Goal: Task Accomplishment & Management: Use online tool/utility

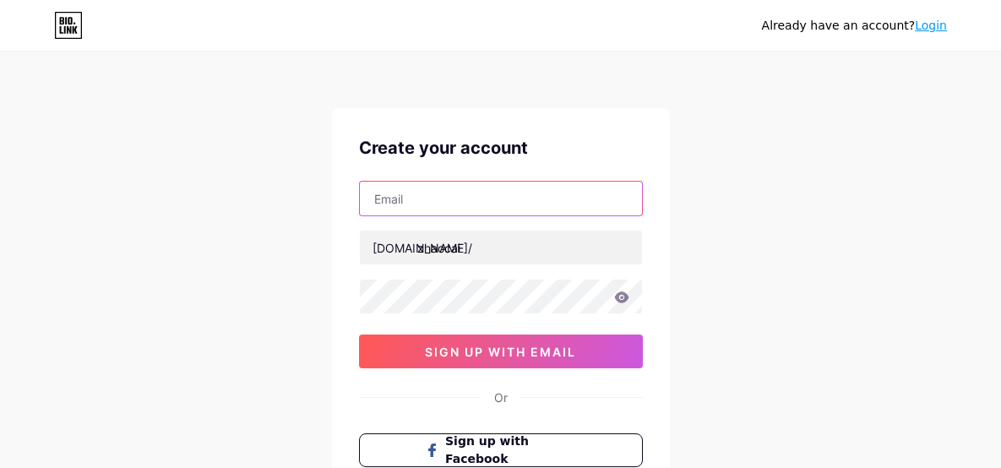
click at [482, 193] on input "text" at bounding box center [501, 199] width 282 height 34
type input "[EMAIL_ADDRESS][DOMAIN_NAME]"
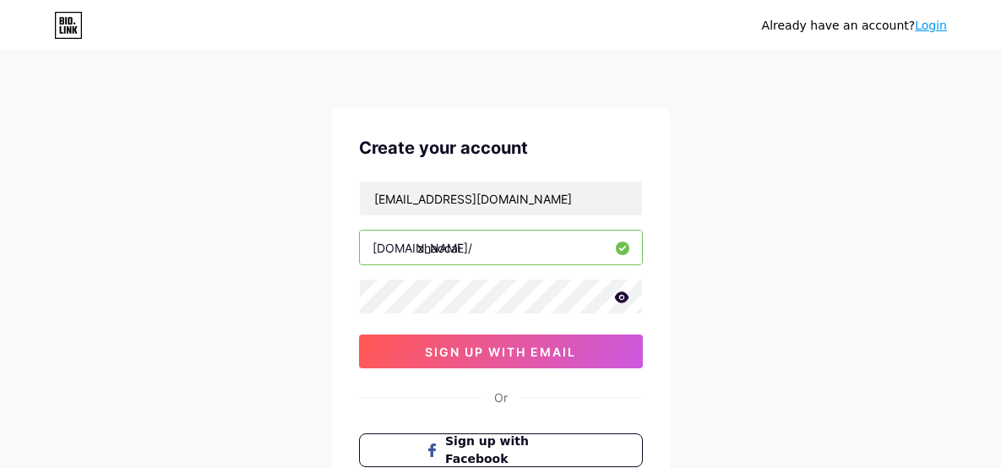
drag, startPoint x: 473, startPoint y: 251, endPoint x: 325, endPoint y: 246, distance: 147.9
click at [325, 246] on div "Already have an account? Login Create your account forleo67@outlook.com bio.lin…" at bounding box center [500, 323] width 1001 height 646
click at [503, 197] on input "forleo67@outlook.com" at bounding box center [501, 199] width 282 height 34
drag, startPoint x: 504, startPoint y: 198, endPoint x: 212, endPoint y: 183, distance: 291.8
click at [212, 183] on div "Already have an account? Login Create your account forleo67@outlook.com bio.lin…" at bounding box center [500, 323] width 1001 height 646
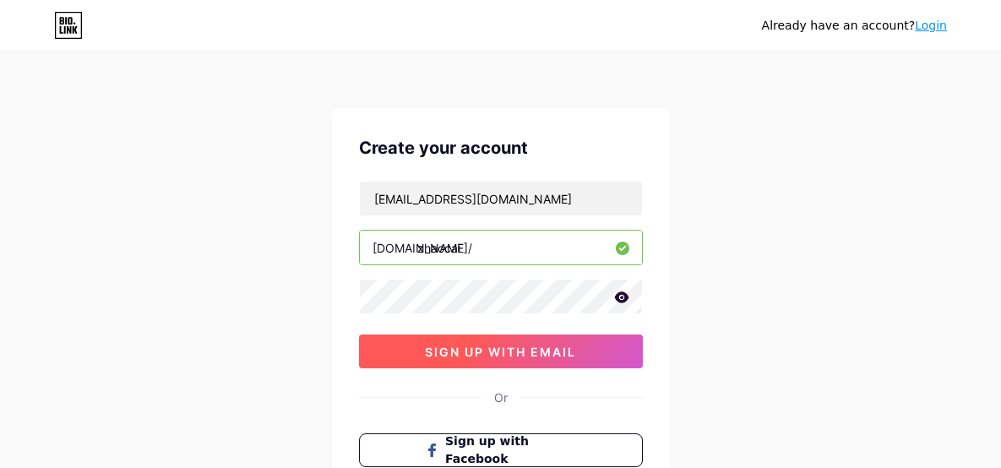
click at [478, 351] on span "sign up with email" at bounding box center [500, 352] width 151 height 14
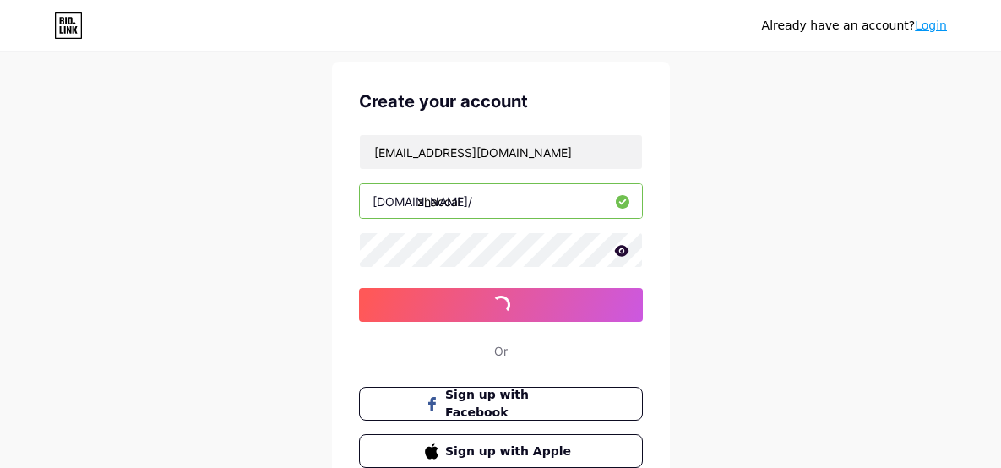
scroll to position [112, 0]
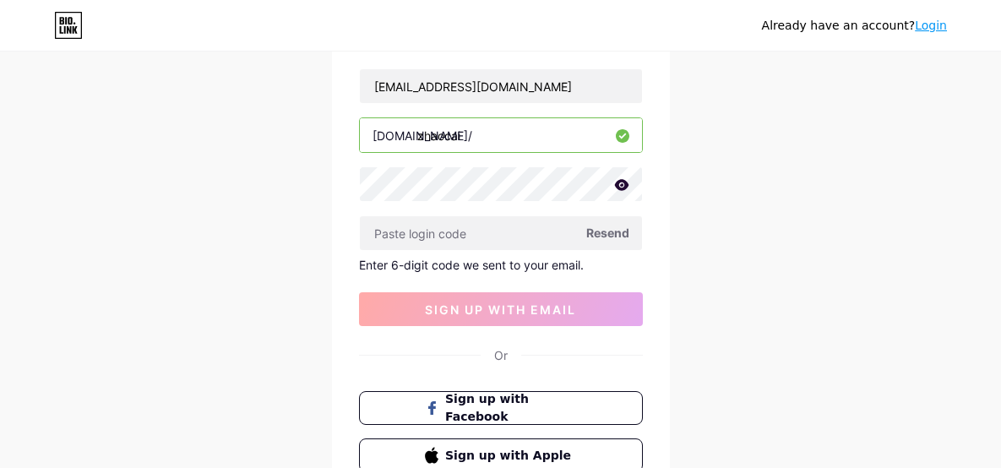
click at [609, 236] on span "Resend" at bounding box center [607, 233] width 43 height 18
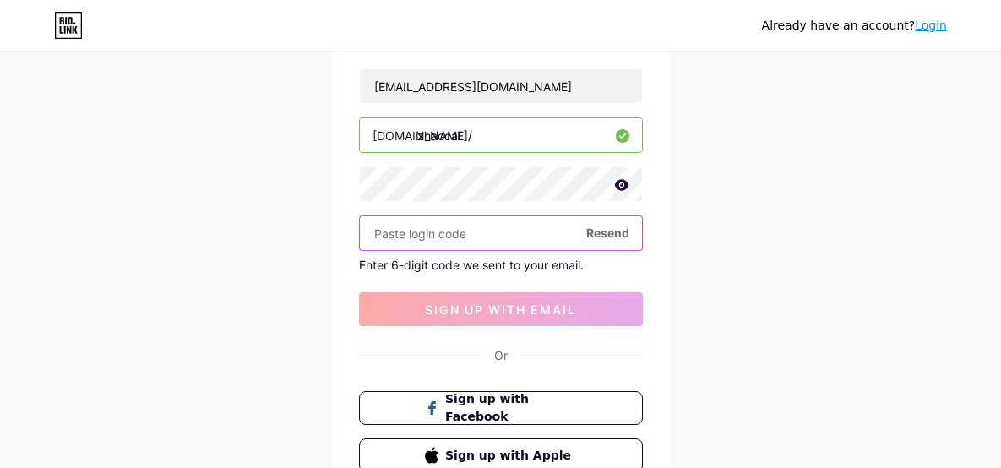
click at [505, 223] on input "text" at bounding box center [501, 233] width 282 height 34
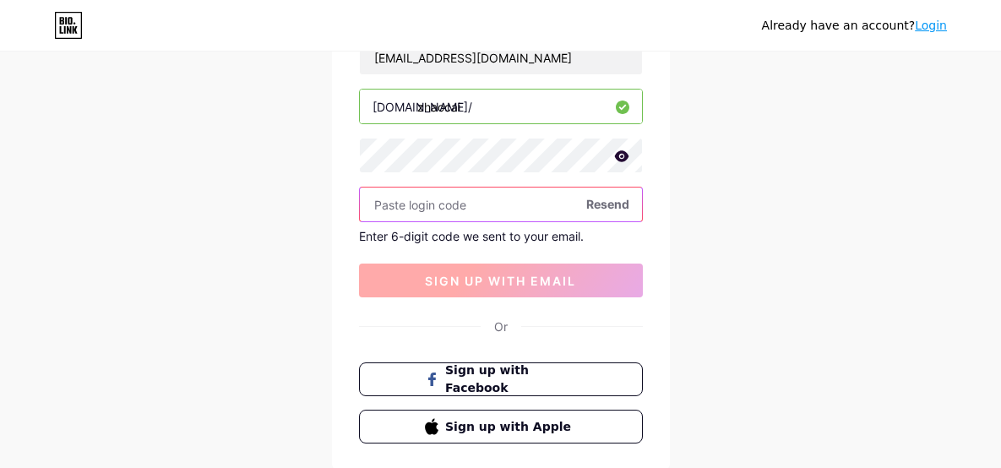
scroll to position [140, 0]
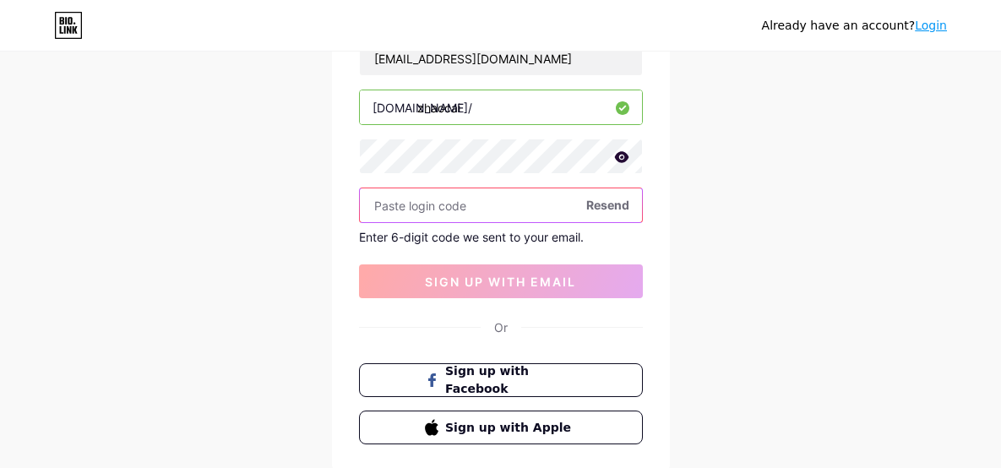
click at [516, 205] on input "text" at bounding box center [501, 205] width 282 height 34
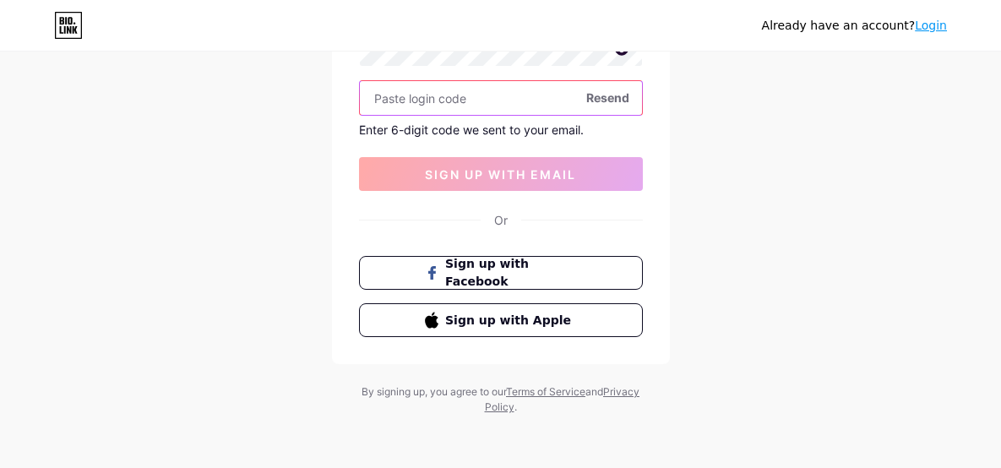
scroll to position [106, 0]
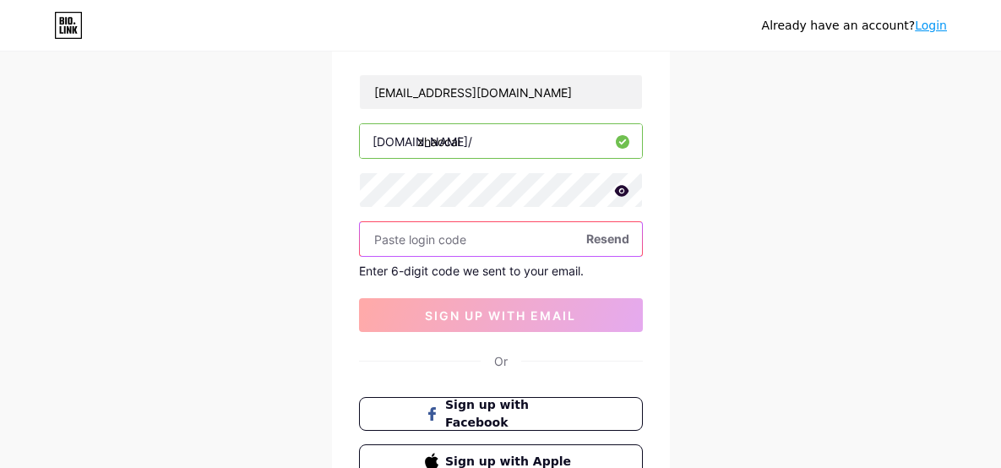
click at [478, 237] on input "text" at bounding box center [501, 239] width 282 height 34
click at [494, 244] on input "text" at bounding box center [501, 239] width 282 height 34
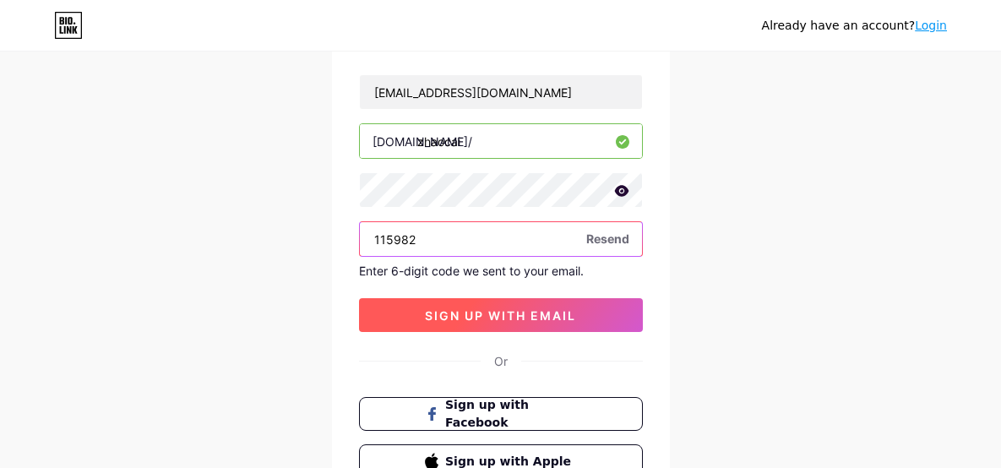
type input "115982"
click at [482, 313] on span "sign up with email" at bounding box center [500, 315] width 151 height 14
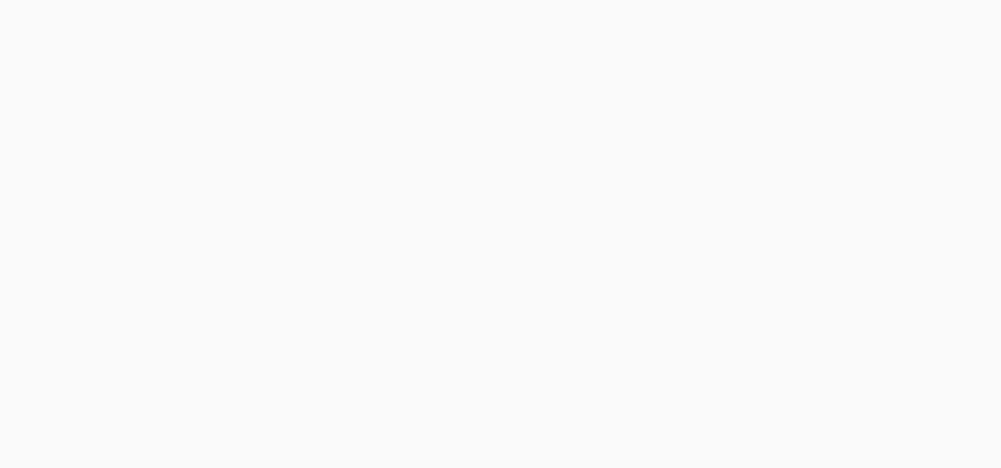
scroll to position [0, 0]
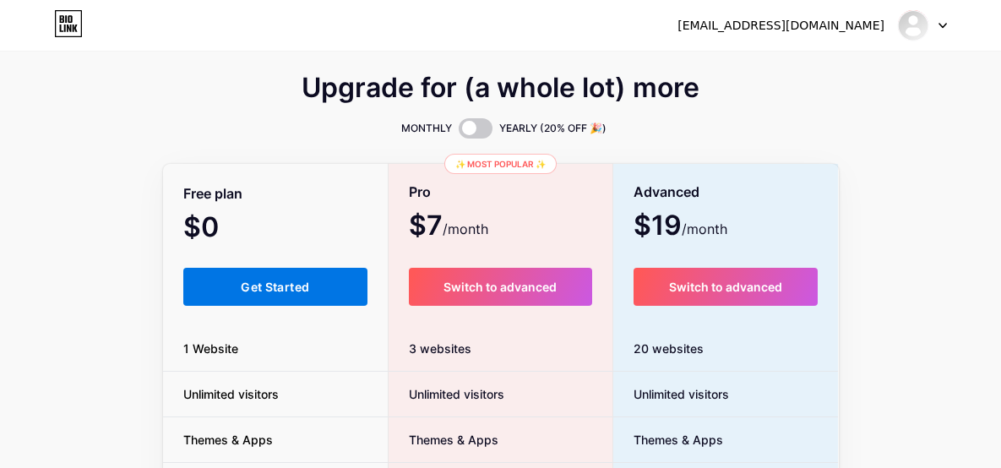
click at [279, 272] on button "Get Started" at bounding box center [275, 287] width 185 height 38
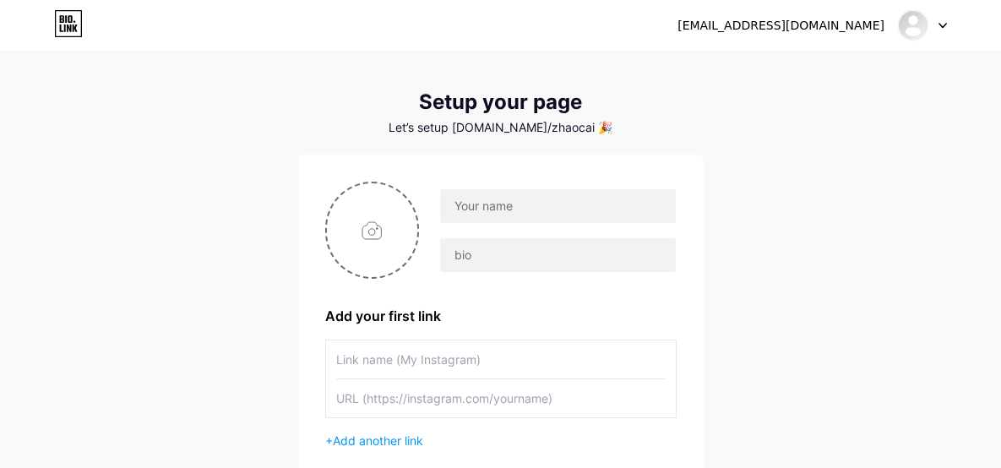
scroll to position [28, 0]
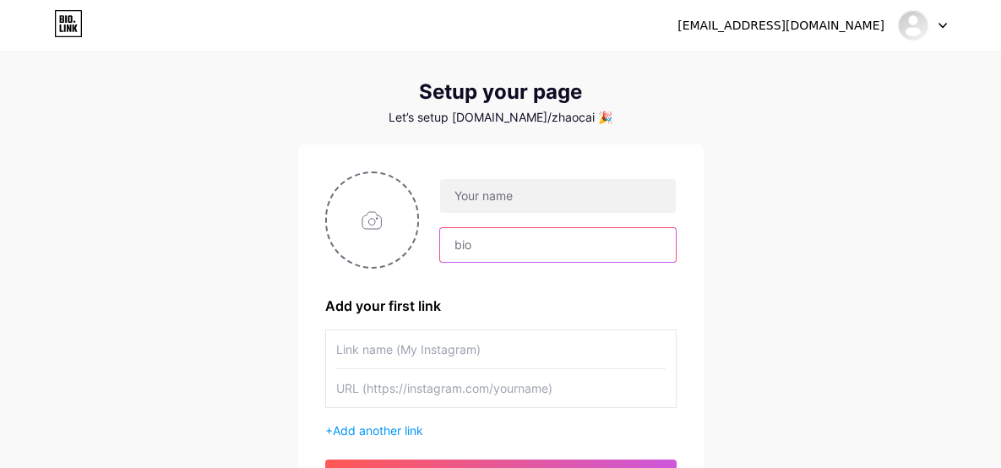
click at [486, 248] on input "text" at bounding box center [557, 245] width 235 height 34
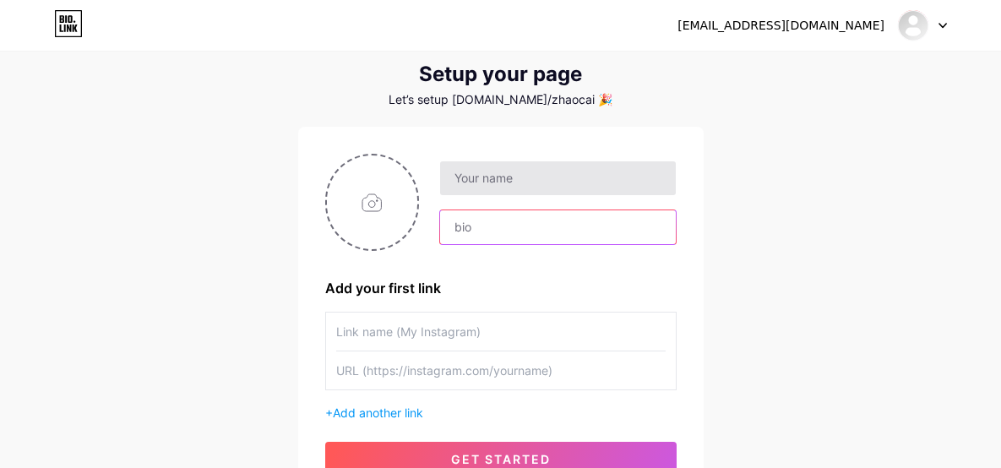
scroll to position [56, 0]
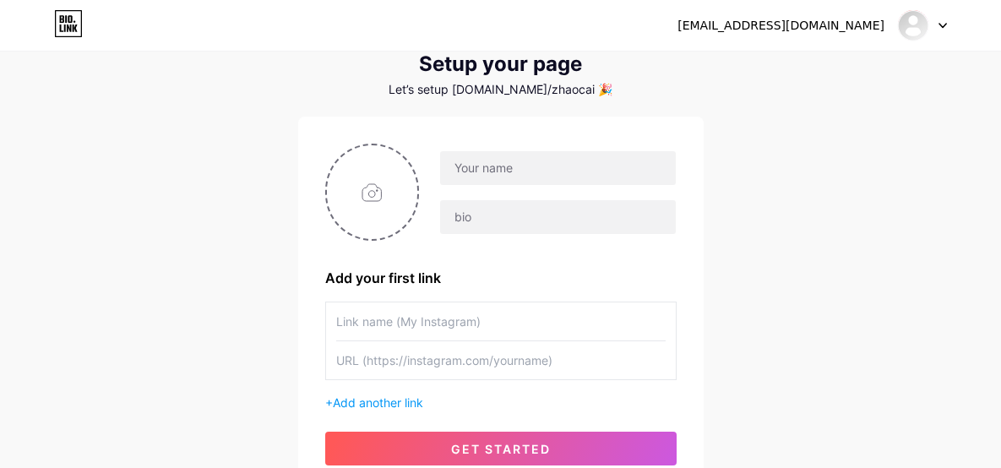
click at [410, 312] on input "text" at bounding box center [500, 321] width 329 height 38
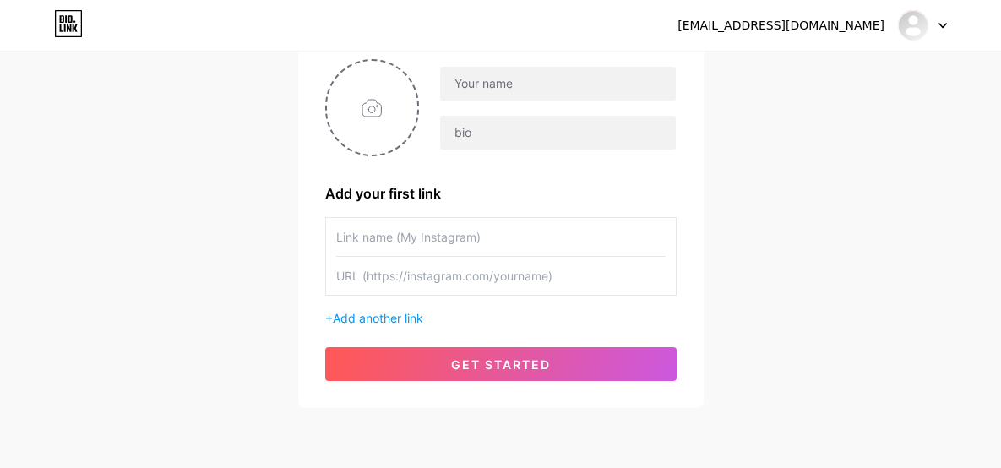
click at [417, 273] on input "text" at bounding box center [500, 276] width 329 height 38
paste input "[URL][DOMAIN_NAME]"
type input "[URL][DOMAIN_NAME]"
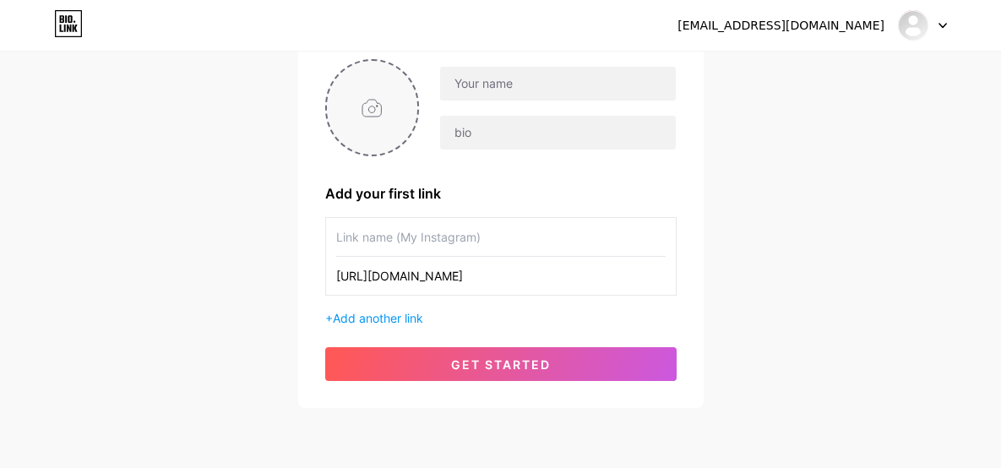
click at [337, 95] on input "file" at bounding box center [372, 108] width 91 height 94
type input "C:\fakepath\ciahen.jpg"
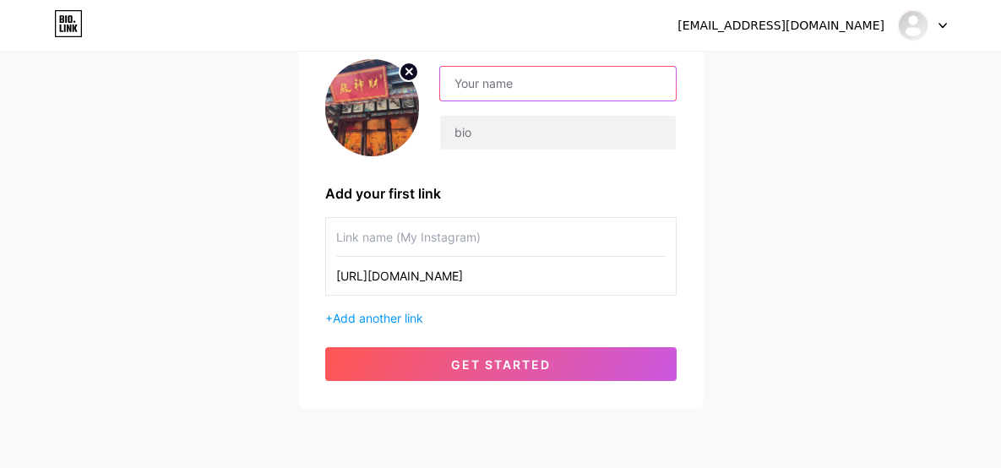
click at [528, 79] on input "text" at bounding box center [557, 84] width 235 height 34
type input "正禄聚财宗"
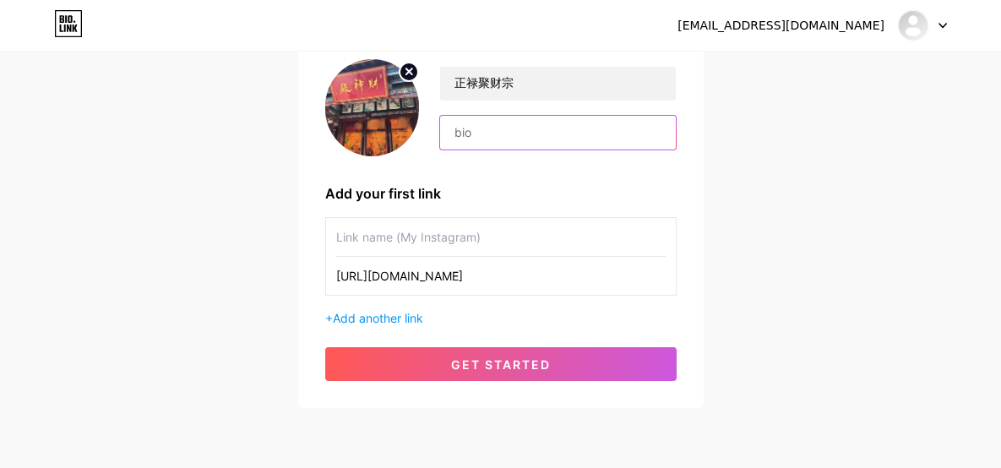
click at [511, 134] on input "text" at bounding box center [557, 133] width 235 height 34
click at [493, 127] on input "text" at bounding box center [557, 133] width 235 height 34
paste input "點擊下方按鈕，免費領取開光手鏈"
type input "點擊下方按鈕，免費領取開光手鏈"
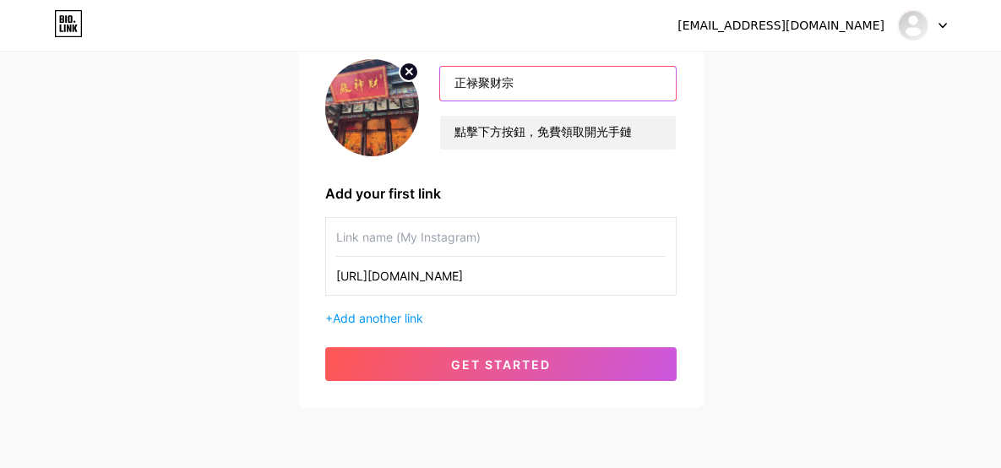
click at [541, 84] on input "正禄聚财宗" at bounding box center [557, 84] width 235 height 34
click at [457, 238] on input "text" at bounding box center [500, 237] width 329 height 38
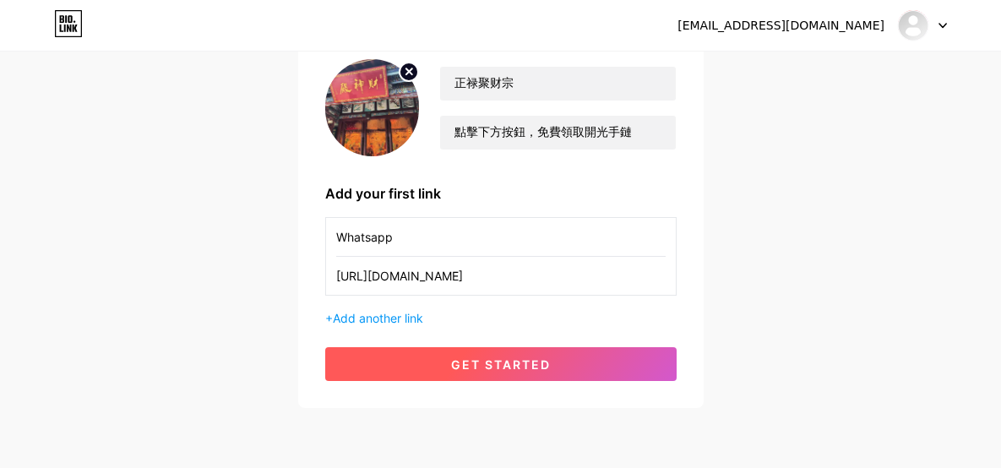
type input "Whatsapp"
click at [483, 364] on span "get started" at bounding box center [501, 364] width 100 height 14
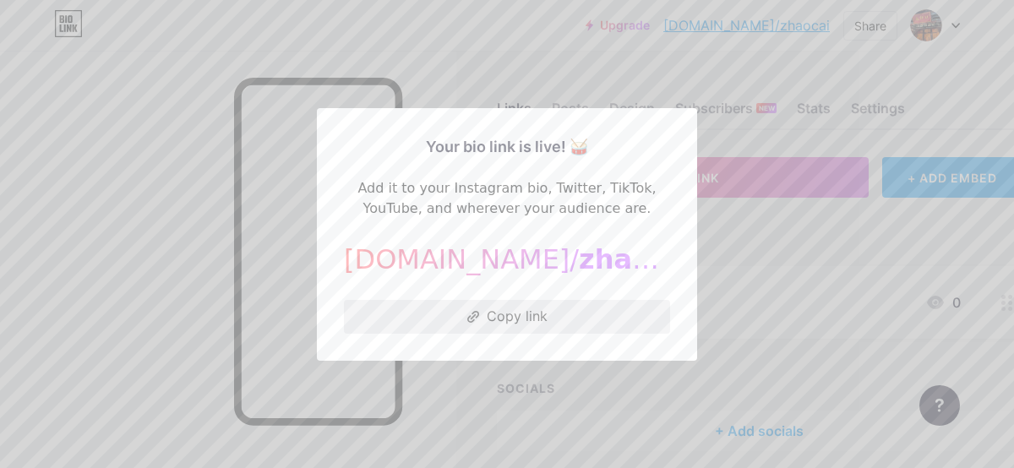
click at [519, 317] on button "Copy link" at bounding box center [507, 317] width 326 height 34
click at [538, 308] on button "Copy link" at bounding box center [507, 317] width 326 height 34
click at [732, 79] on div at bounding box center [507, 234] width 1014 height 468
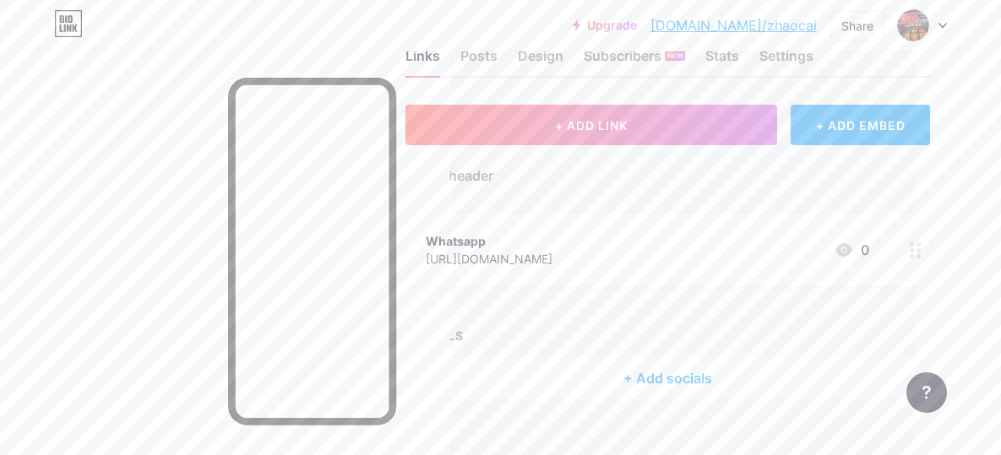
scroll to position [0, 91]
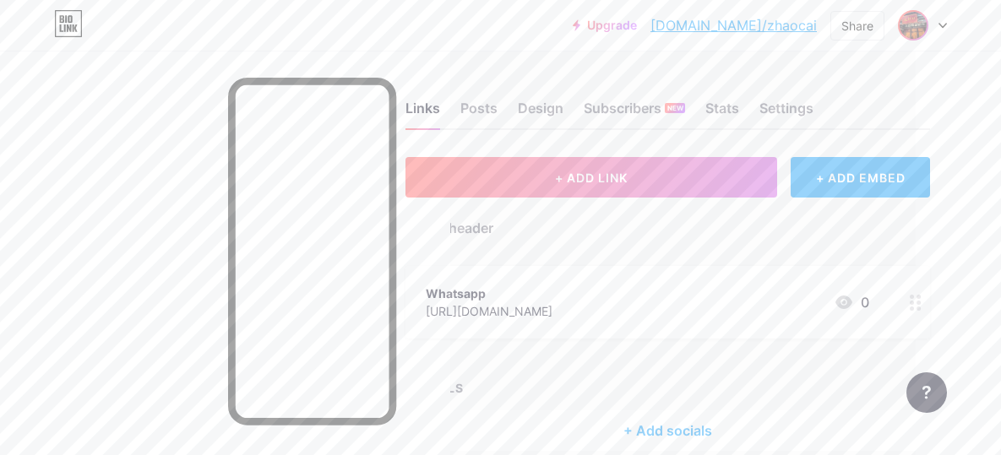
click at [922, 25] on img at bounding box center [913, 25] width 27 height 27
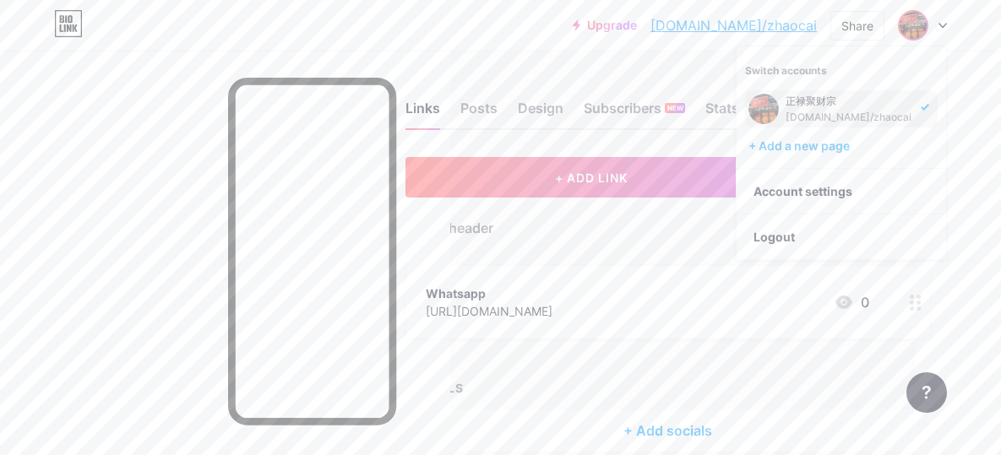
click at [834, 118] on div "[DOMAIN_NAME]/zhaocai" at bounding box center [849, 118] width 126 height 14
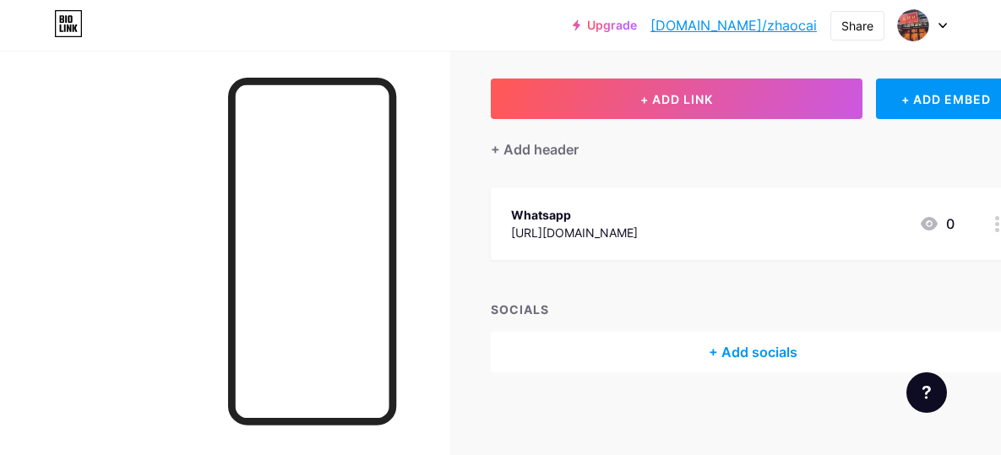
scroll to position [79, 91]
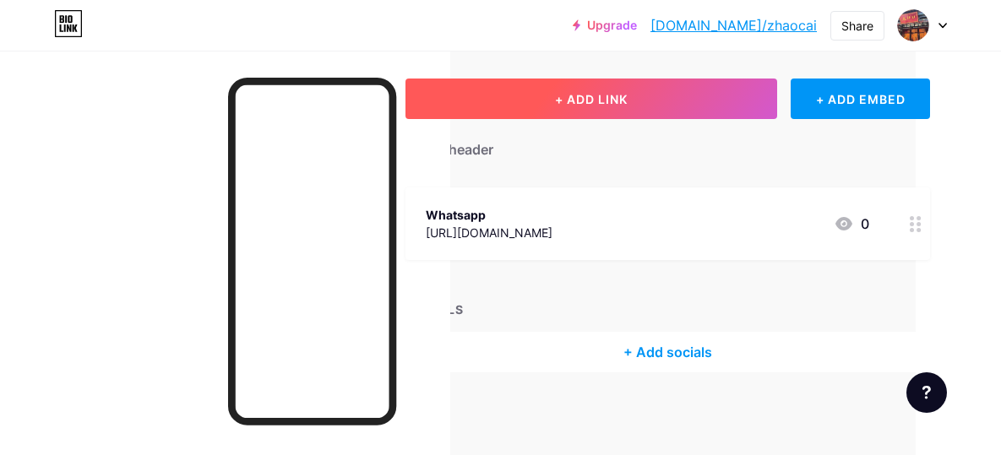
click at [704, 98] on button "+ ADD LINK" at bounding box center [592, 99] width 372 height 41
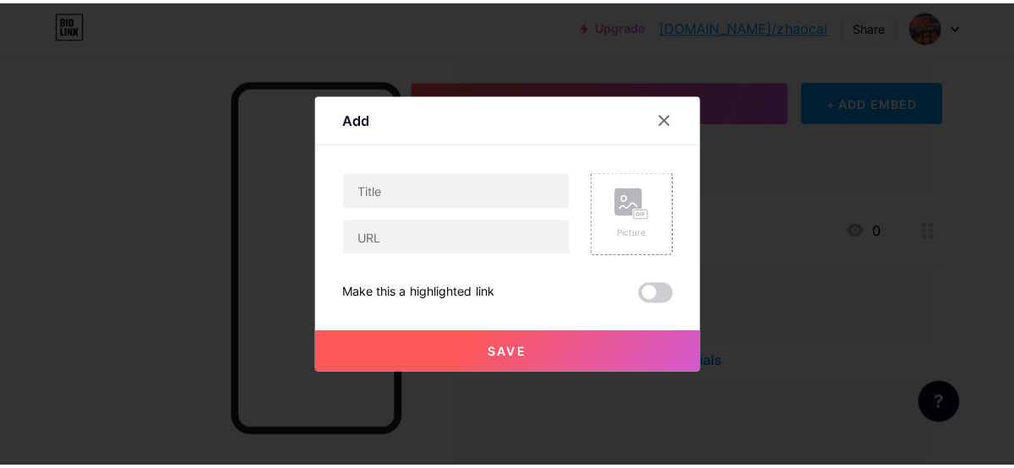
scroll to position [66, 79]
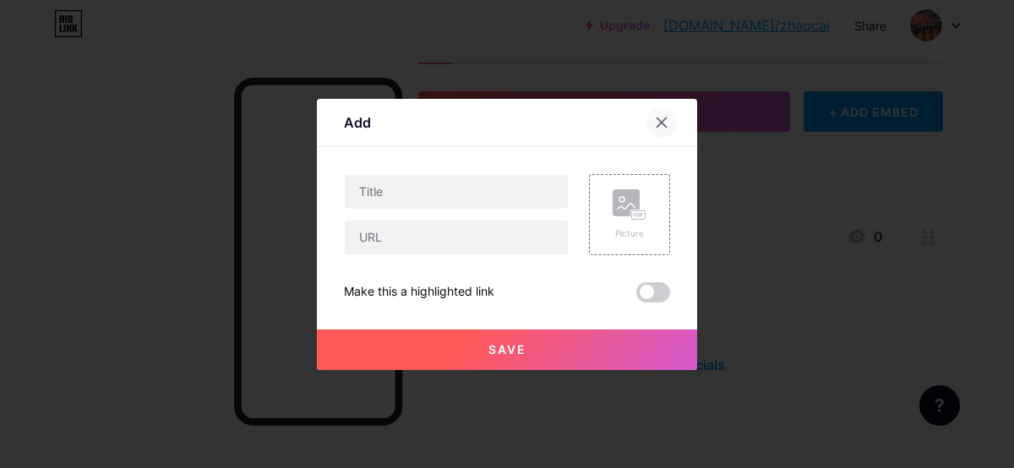
click at [658, 118] on icon at bounding box center [661, 121] width 9 height 9
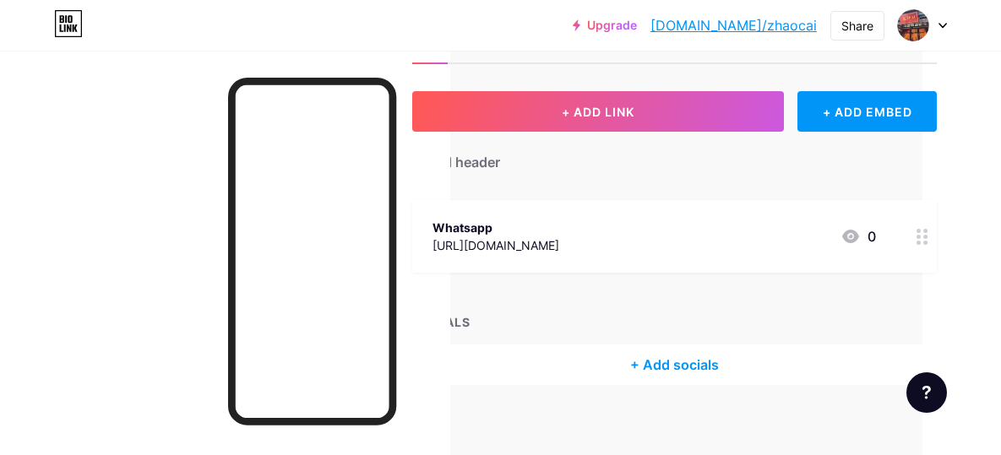
click at [637, 31] on link "Upgrade" at bounding box center [605, 26] width 64 height 14
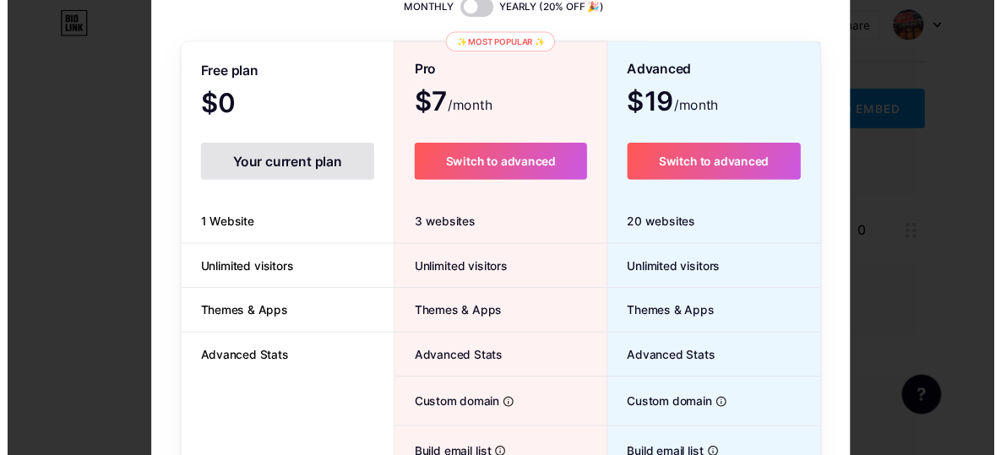
scroll to position [56, 0]
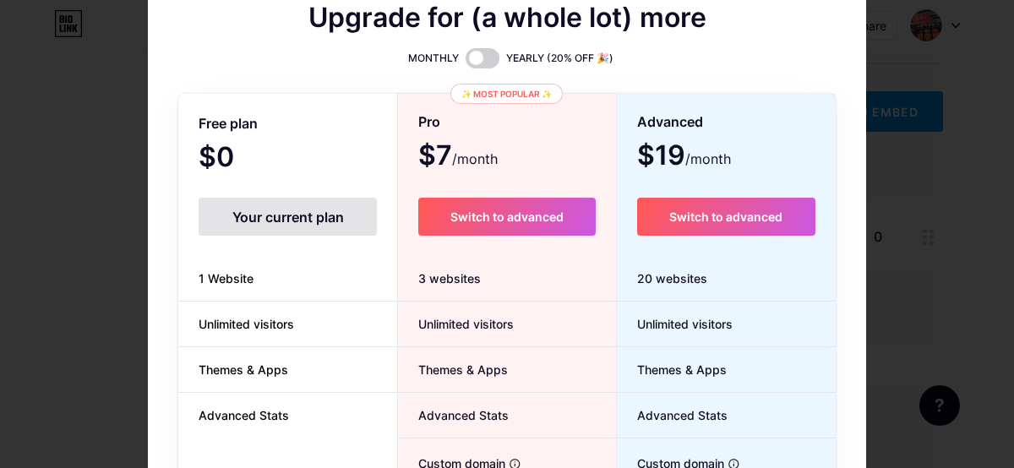
drag, startPoint x: 913, startPoint y: 113, endPoint x: 896, endPoint y: 138, distance: 29.8
click at [913, 113] on div at bounding box center [507, 178] width 1014 height 468
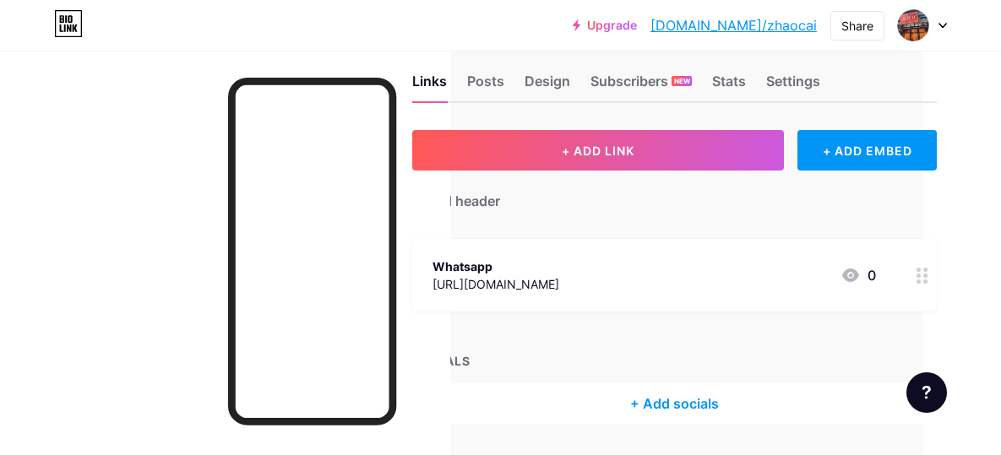
scroll to position [0, 79]
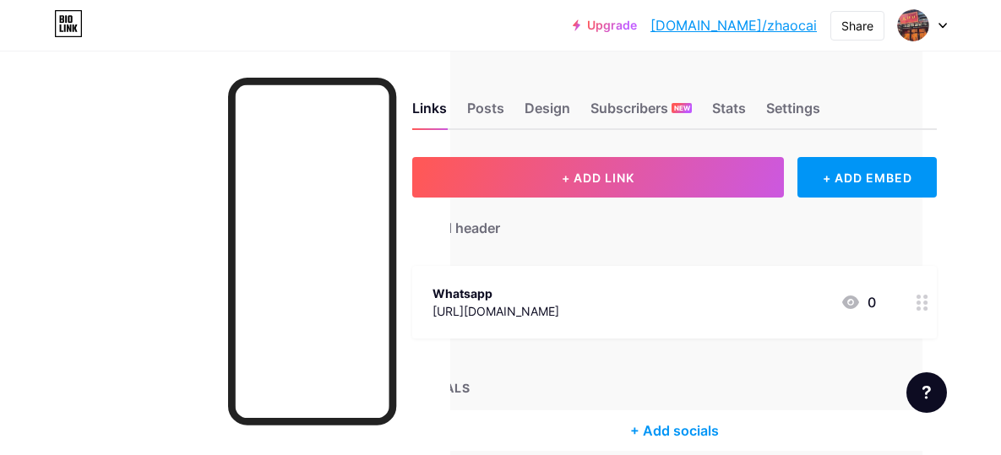
click at [74, 177] on div at bounding box center [225, 278] width 450 height 455
click at [484, 106] on div "Posts" at bounding box center [485, 113] width 37 height 30
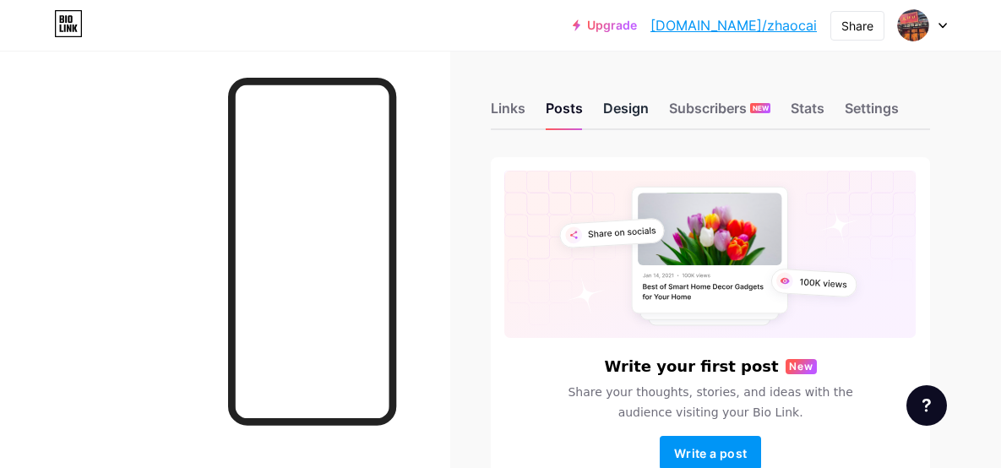
click at [639, 113] on div "Design" at bounding box center [626, 113] width 46 height 30
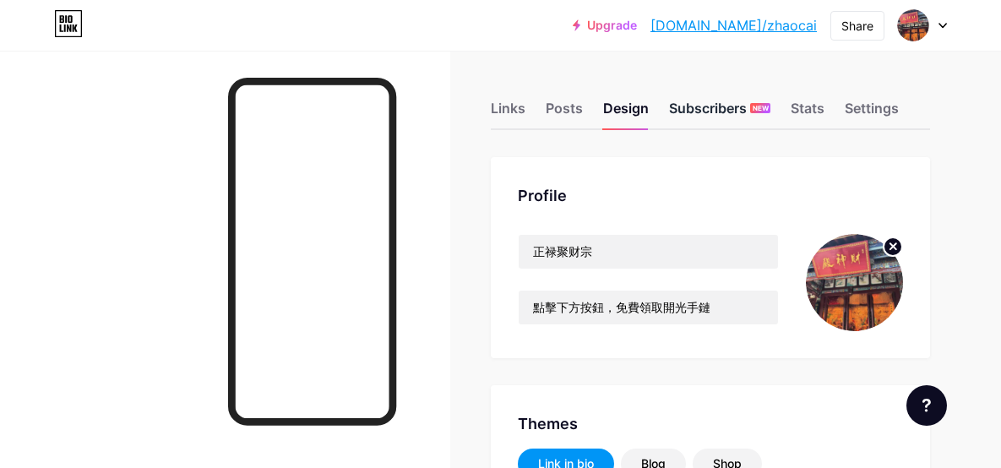
click at [711, 108] on div "Subscribers NEW" at bounding box center [719, 113] width 101 height 30
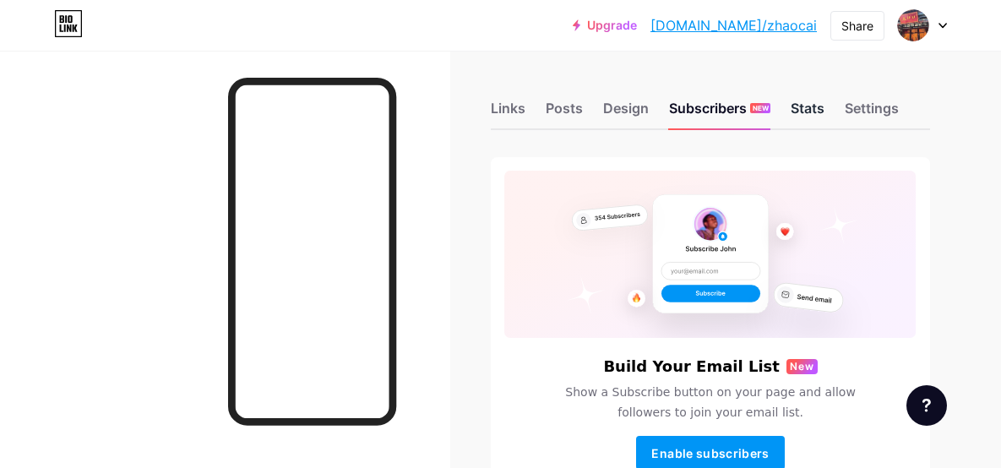
click at [804, 106] on div "Stats" at bounding box center [808, 113] width 34 height 30
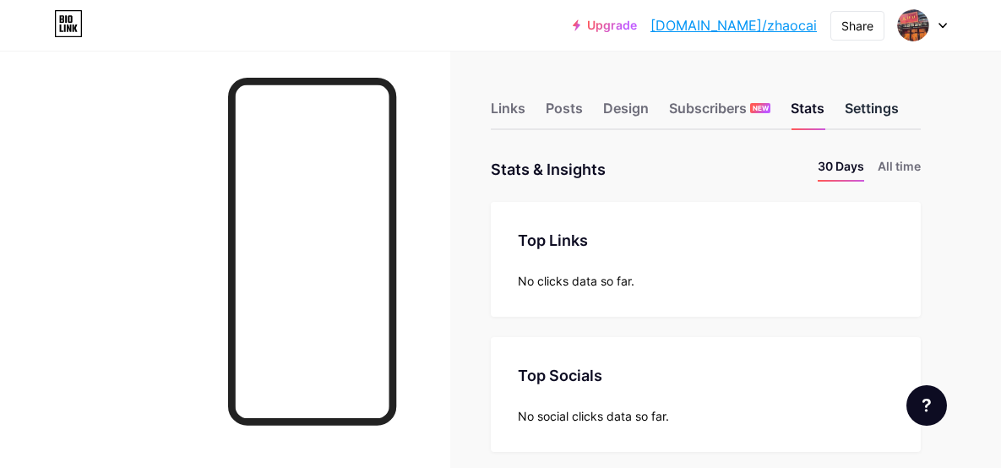
scroll to position [468, 1001]
click at [885, 104] on div "Settings" at bounding box center [872, 113] width 54 height 30
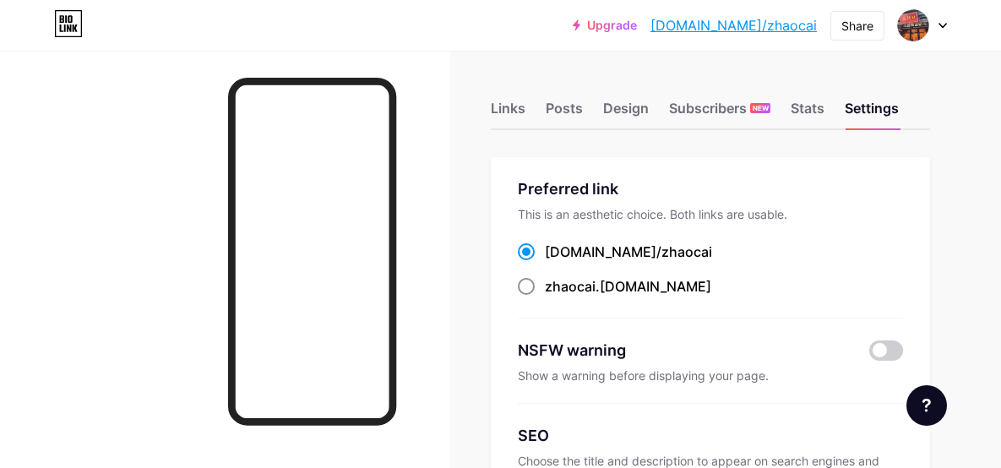
click at [613, 283] on div "zhaocai .[DOMAIN_NAME]" at bounding box center [628, 286] width 166 height 20
click at [556, 297] on input "zhaocai .[DOMAIN_NAME]" at bounding box center [550, 302] width 11 height 11
radio input "true"
click at [602, 105] on div "Links Posts Design Subscribers NEW Stats Settings" at bounding box center [710, 100] width 439 height 59
click at [732, 109] on div "Subscribers NEW" at bounding box center [719, 113] width 101 height 30
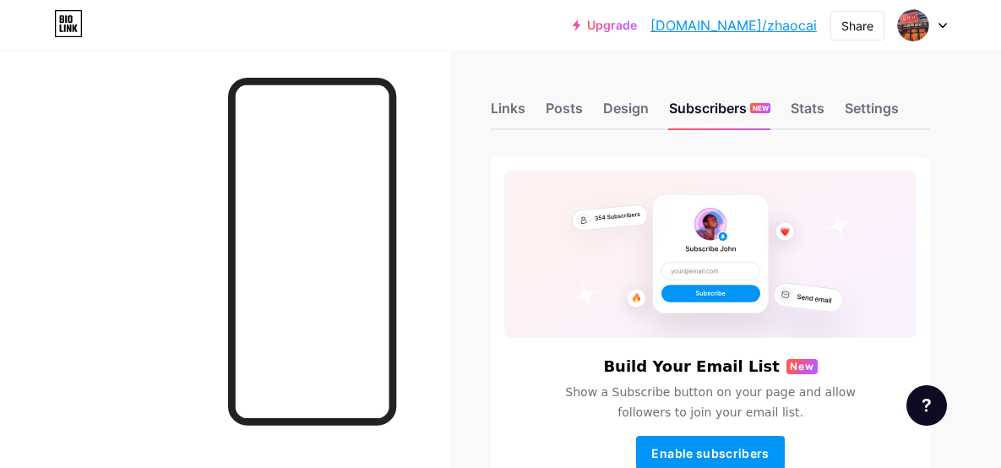
drag, startPoint x: 662, startPoint y: 113, endPoint x: 620, endPoint y: 113, distance: 41.4
click at [662, 113] on div "Links Posts Design Subscribers NEW Stats Settings" at bounding box center [710, 100] width 439 height 59
click at [614, 112] on div "Design" at bounding box center [626, 113] width 46 height 30
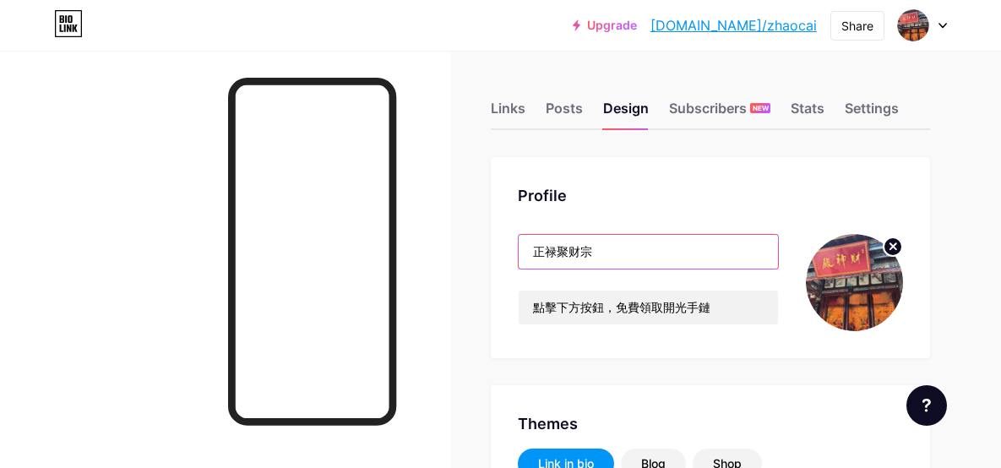
drag, startPoint x: 640, startPoint y: 256, endPoint x: 440, endPoint y: 248, distance: 199.6
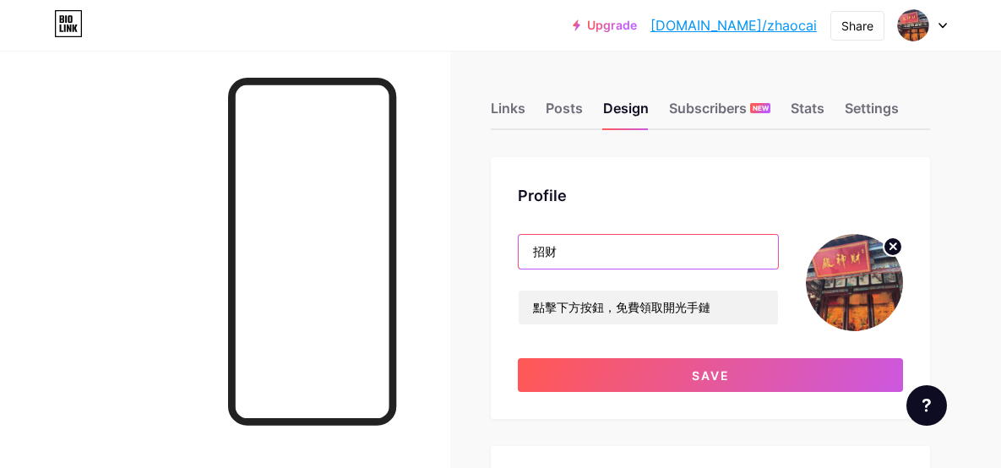
type input "招"
click at [593, 254] on input "text" at bounding box center [648, 252] width 259 height 34
paste input "金霸水晶招財手鏈"
click at [531, 248] on input "金霸水晶招財手鏈" at bounding box center [648, 252] width 259 height 34
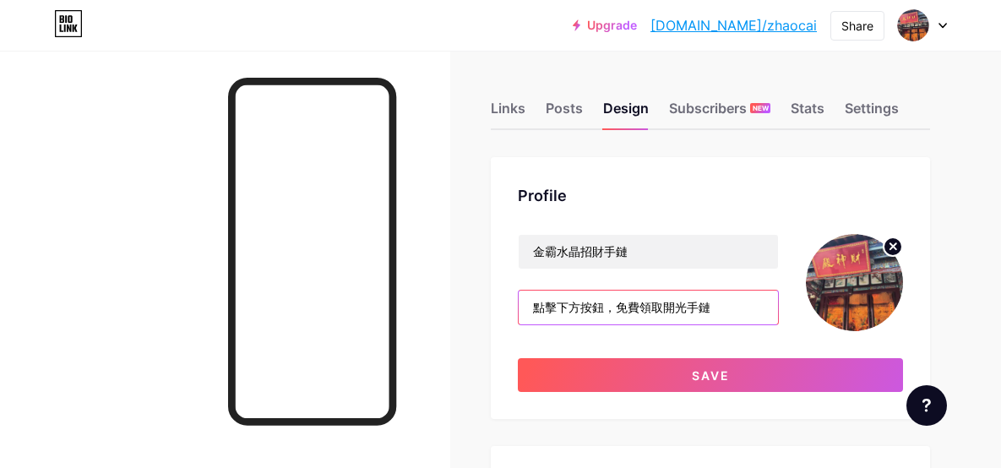
drag, startPoint x: 691, startPoint y: 313, endPoint x: 669, endPoint y: 309, distance: 22.2
click at [669, 309] on input "點擊下方按鈕，免費領取開光手鏈" at bounding box center [648, 308] width 259 height 34
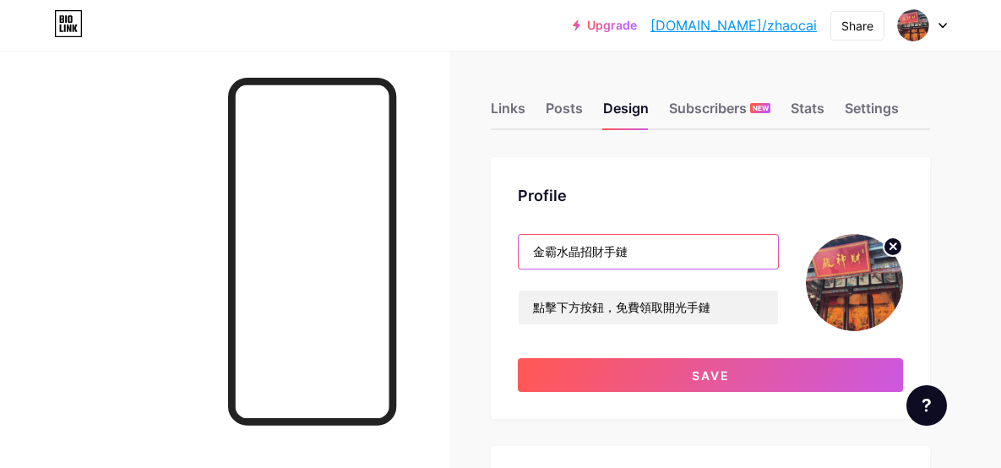
click at [536, 246] on input "金霸水晶招財手鏈" at bounding box center [648, 252] width 259 height 34
paste input "開光"
type input "開光金霸水晶招財手鏈"
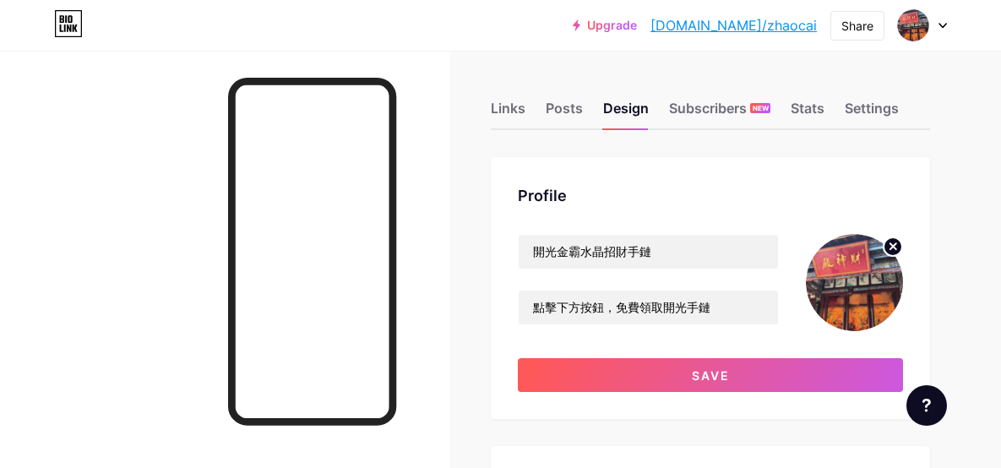
click at [893, 252] on circle at bounding box center [893, 246] width 19 height 19
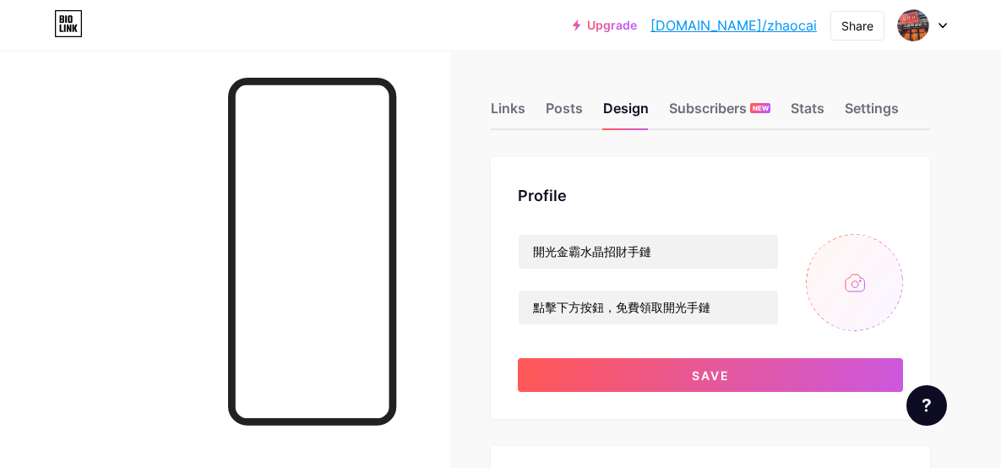
click at [859, 290] on input "file" at bounding box center [854, 282] width 97 height 97
type input "C:\fakepath\金霸手链.jpg"
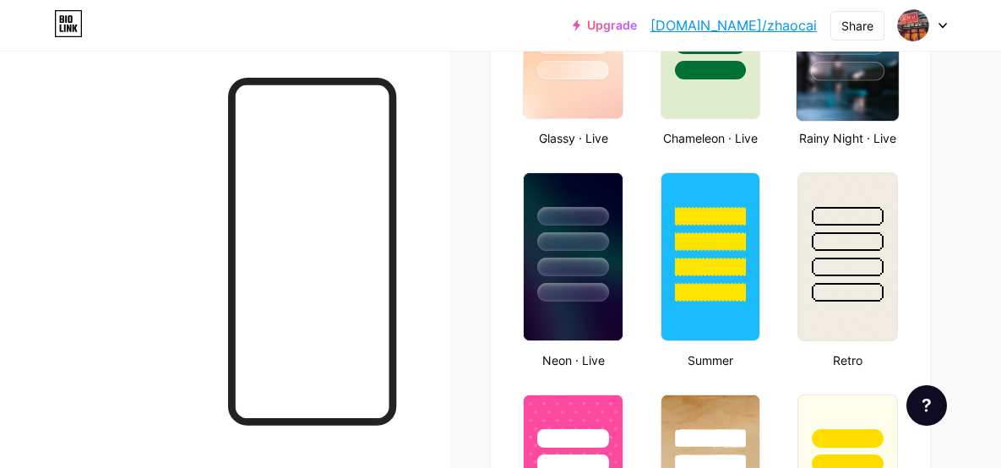
scroll to position [1126, 0]
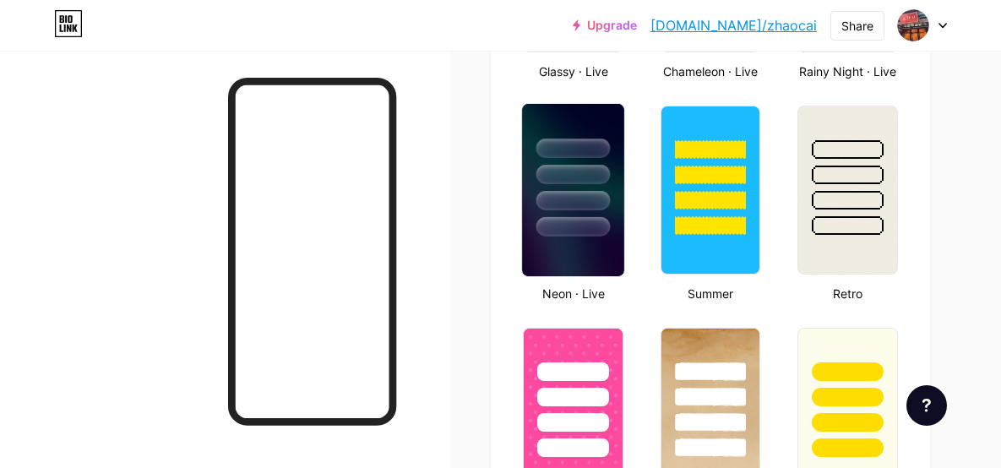
click at [595, 243] on img at bounding box center [573, 190] width 101 height 172
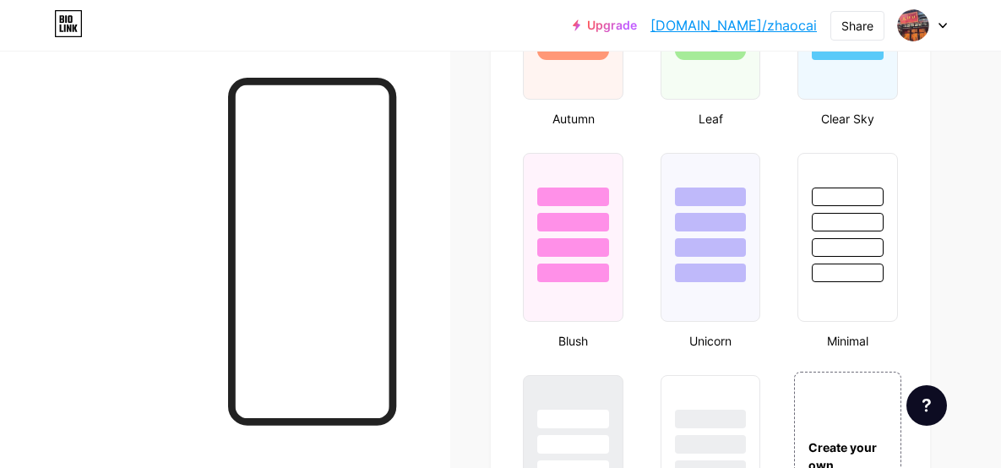
scroll to position [1943, 0]
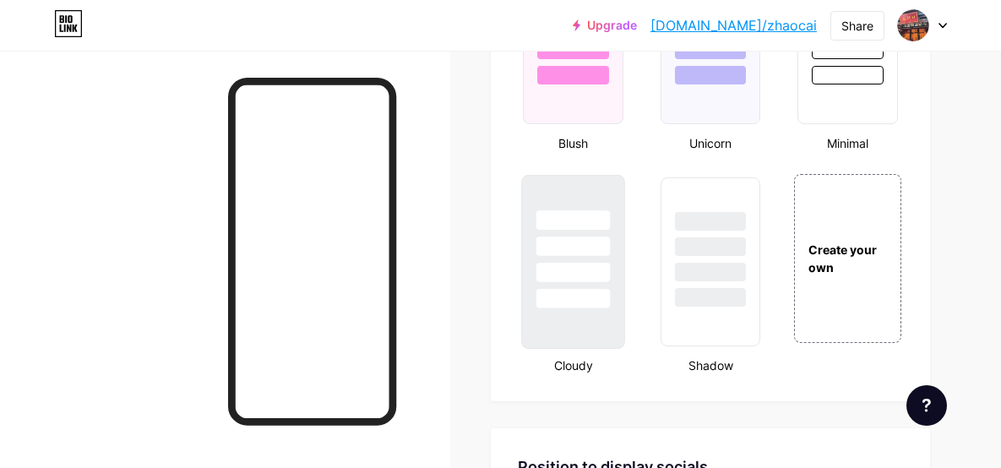
drag, startPoint x: 555, startPoint y: 267, endPoint x: 539, endPoint y: 264, distance: 16.4
click at [539, 264] on div at bounding box center [573, 242] width 101 height 133
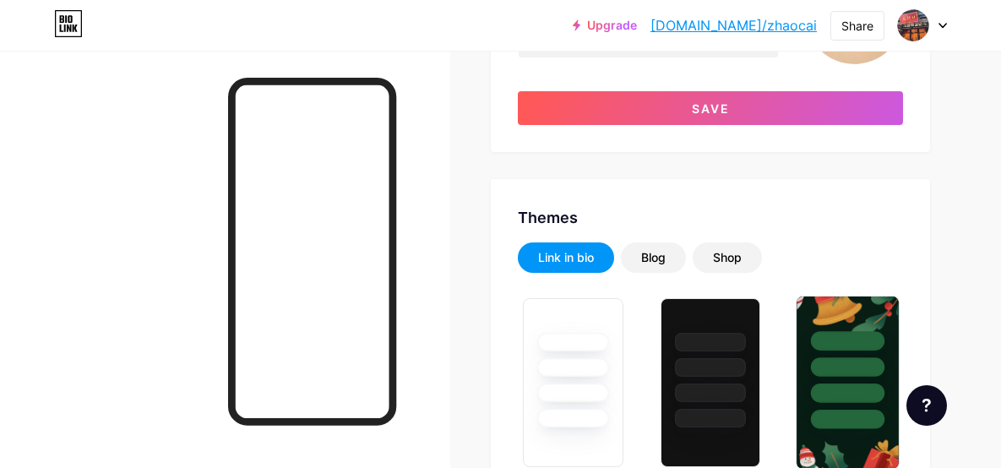
scroll to position [225, 0]
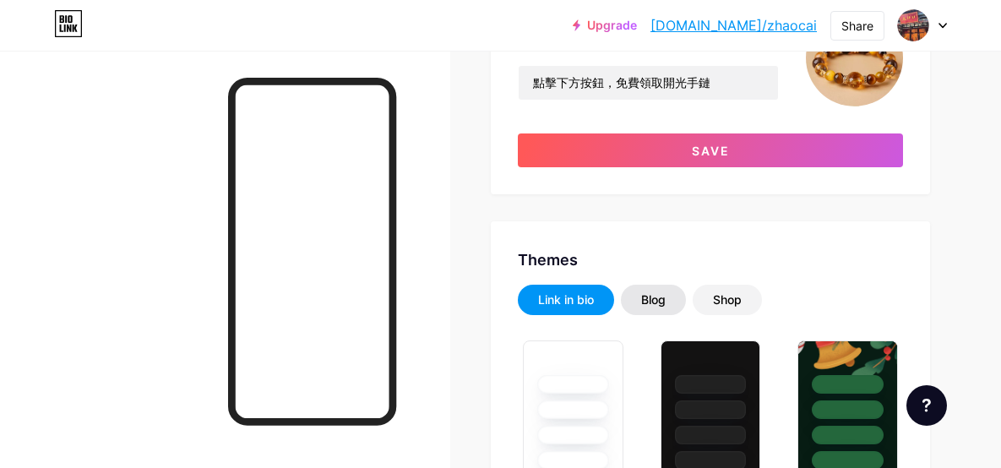
click at [640, 306] on div "Blog" at bounding box center [653, 300] width 65 height 30
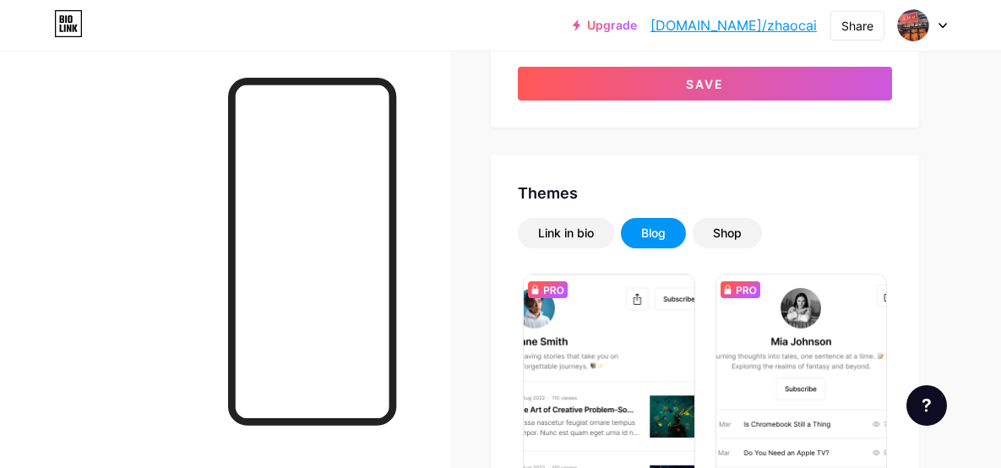
scroll to position [338, 0]
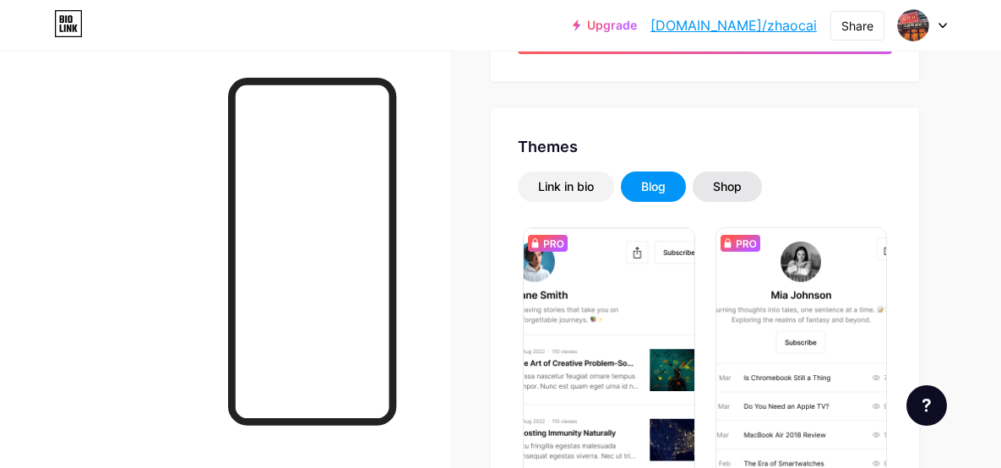
click at [731, 182] on div "Shop" at bounding box center [727, 186] width 29 height 17
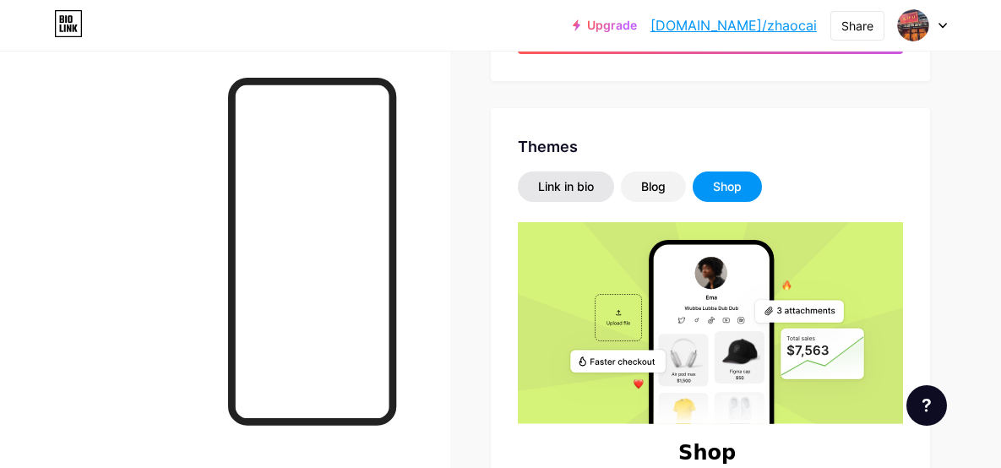
click at [574, 189] on div "Link in bio" at bounding box center [566, 186] width 56 height 17
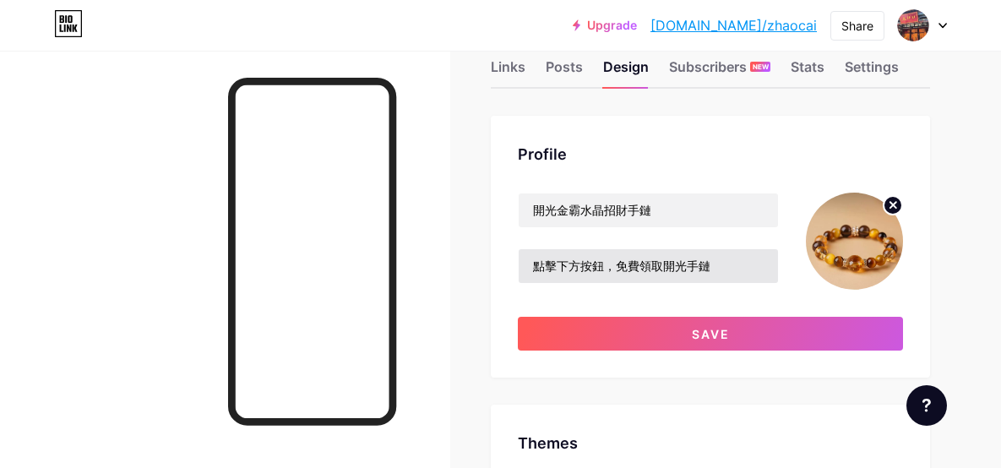
scroll to position [0, 0]
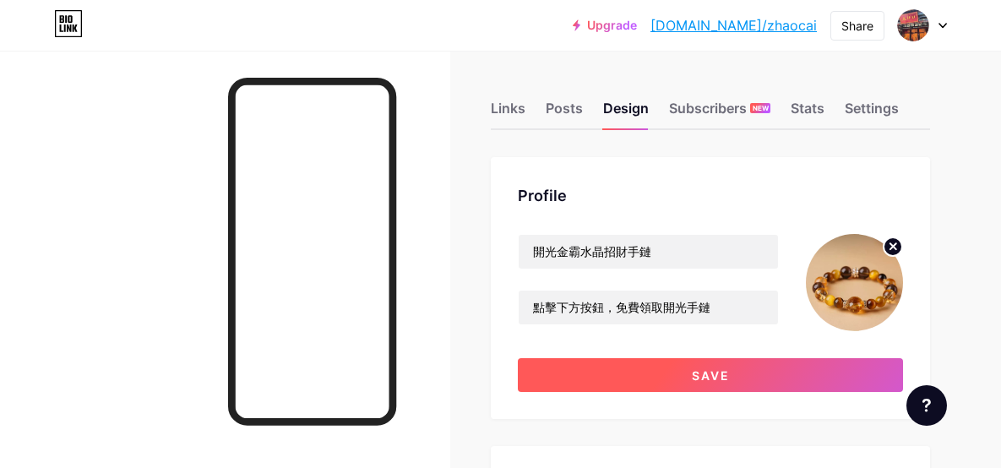
click at [692, 380] on button "Save" at bounding box center [710, 375] width 385 height 34
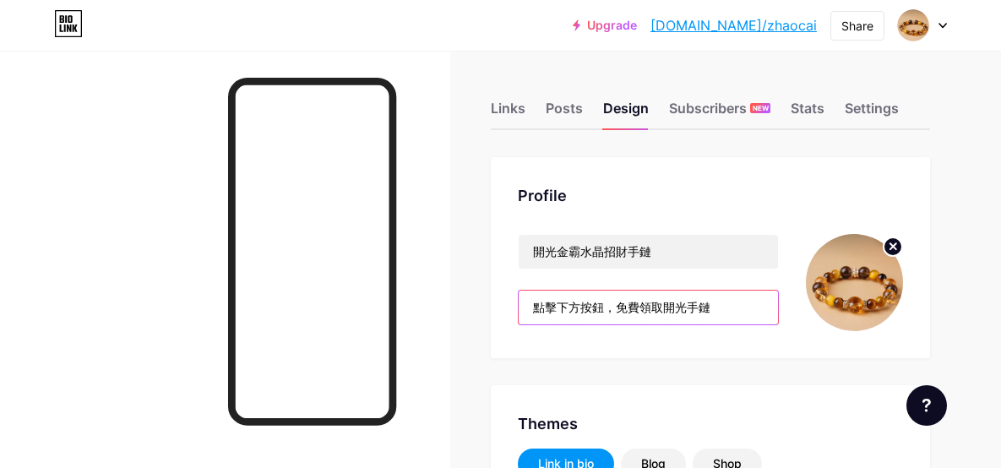
drag, startPoint x: 747, startPoint y: 302, endPoint x: 669, endPoint y: 309, distance: 78.0
click at [669, 309] on input "點擊下方按鈕，免費領取開光手鏈" at bounding box center [648, 308] width 259 height 34
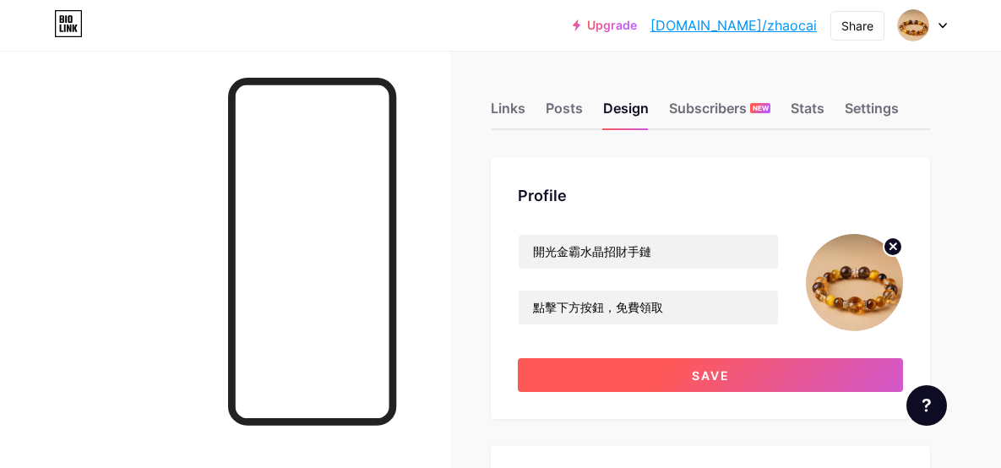
drag, startPoint x: 649, startPoint y: 369, endPoint x: 630, endPoint y: 375, distance: 19.5
click at [648, 369] on button "Save" at bounding box center [710, 375] width 385 height 34
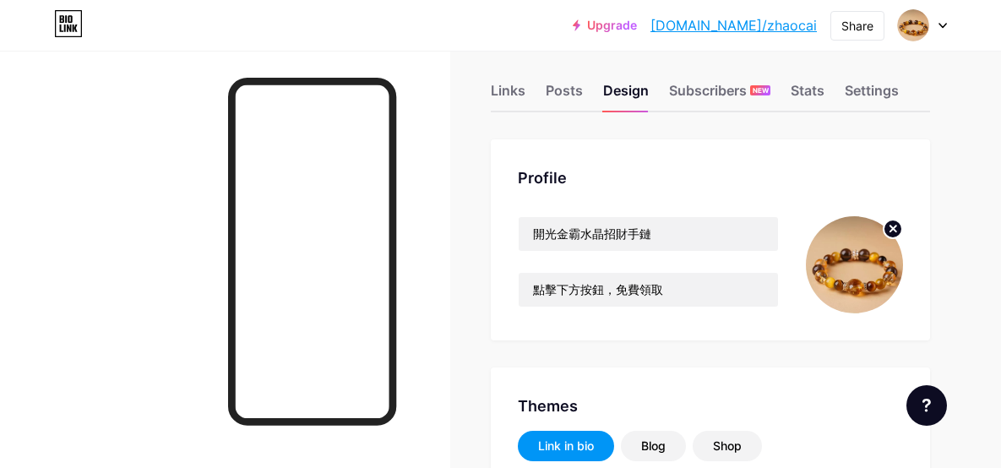
scroll to position [28, 0]
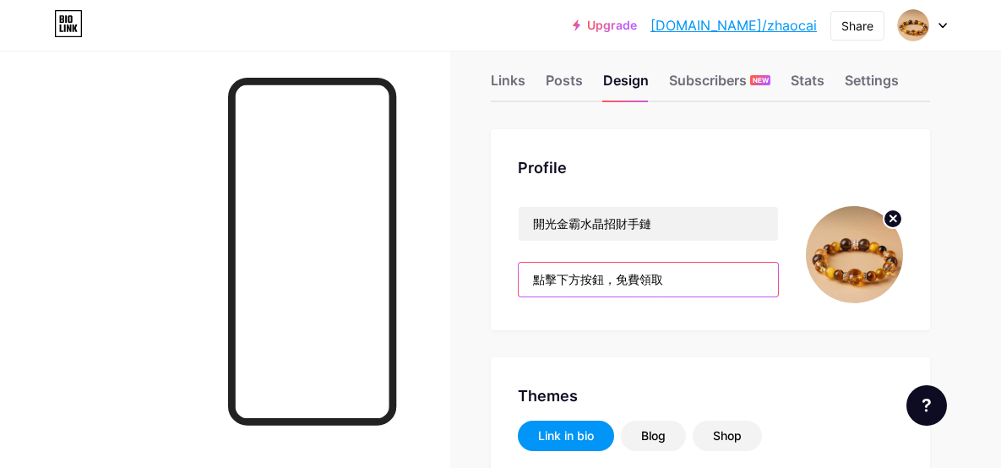
click at [540, 278] on input "點擊下方按鈕，免費領取" at bounding box center [648, 280] width 259 height 34
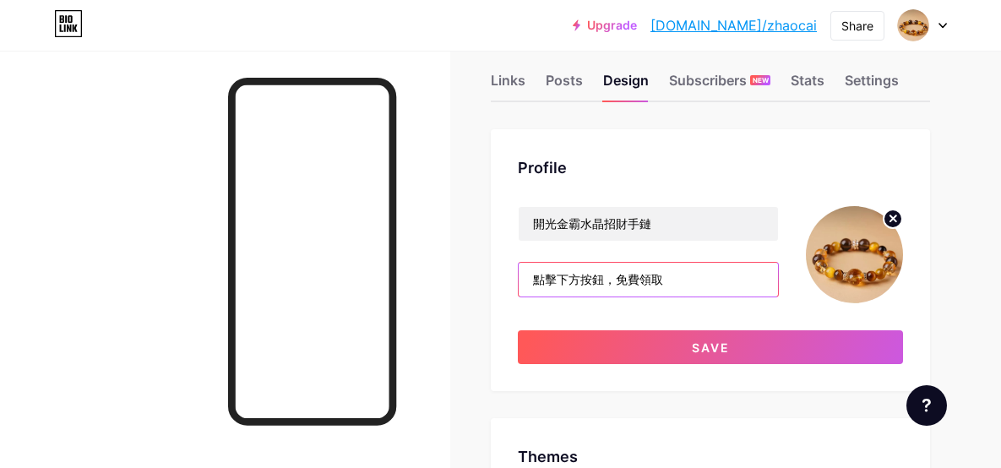
click at [538, 274] on input "點擊下方按鈕，免費領取" at bounding box center [648, 280] width 259 height 34
drag, startPoint x: 547, startPoint y: 272, endPoint x: 522, endPoint y: 274, distance: 25.4
click at [522, 274] on div "Profile 開光金霸水晶招財手鏈 ↓點擊下方按鈕，免費領取 Save" at bounding box center [710, 260] width 439 height 262
click at [549, 278] on input "↓點擊下方按鈕，免費領取" at bounding box center [648, 280] width 259 height 34
paste input "↓"
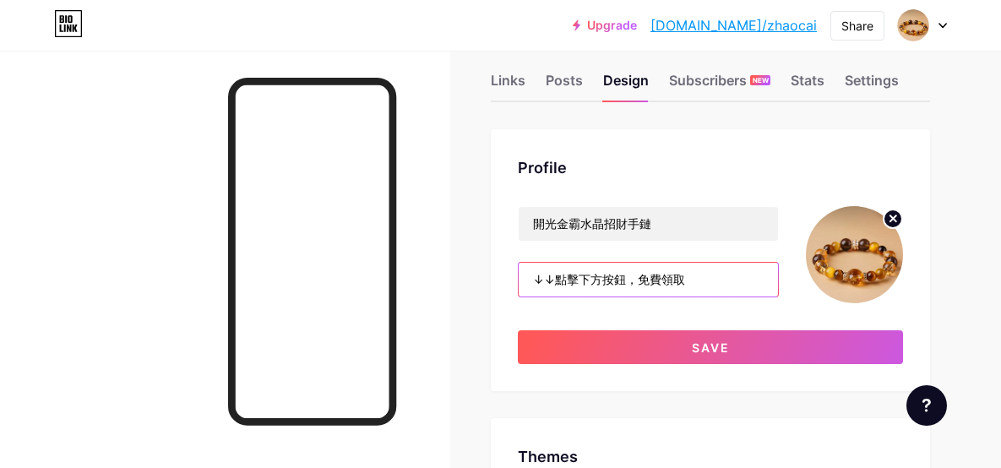
paste input "↓"
click at [707, 280] on input "↓↓↓點擊下方按鈕，免費領取" at bounding box center [648, 280] width 259 height 34
paste input "↓"
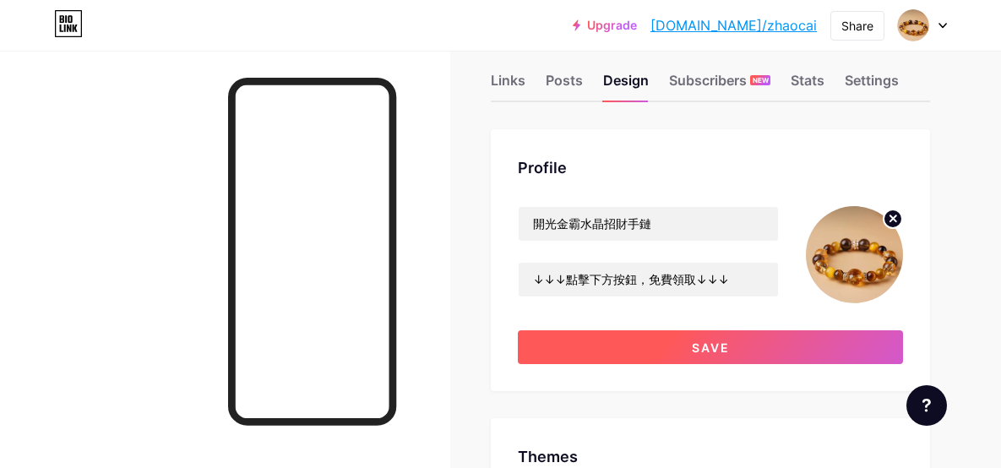
click at [753, 350] on button "Save" at bounding box center [710, 347] width 385 height 34
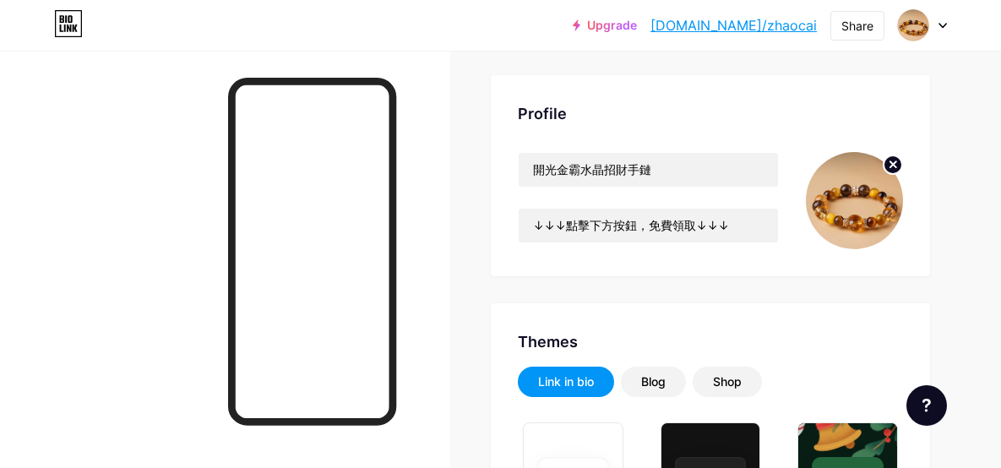
scroll to position [84, 0]
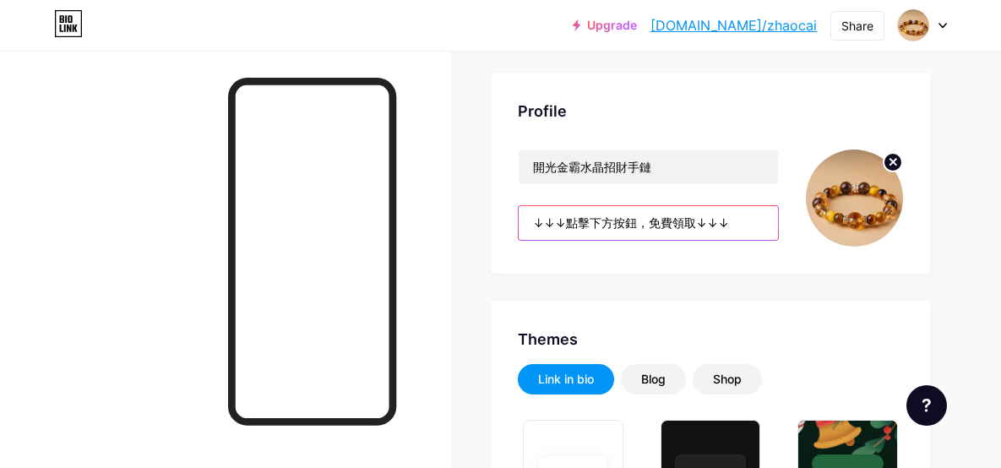
drag, startPoint x: 549, startPoint y: 221, endPoint x: 532, endPoint y: 222, distance: 16.9
click at [532, 222] on input "↓↓↓點擊下方按鈕，免費領取↓↓↓" at bounding box center [648, 223] width 259 height 34
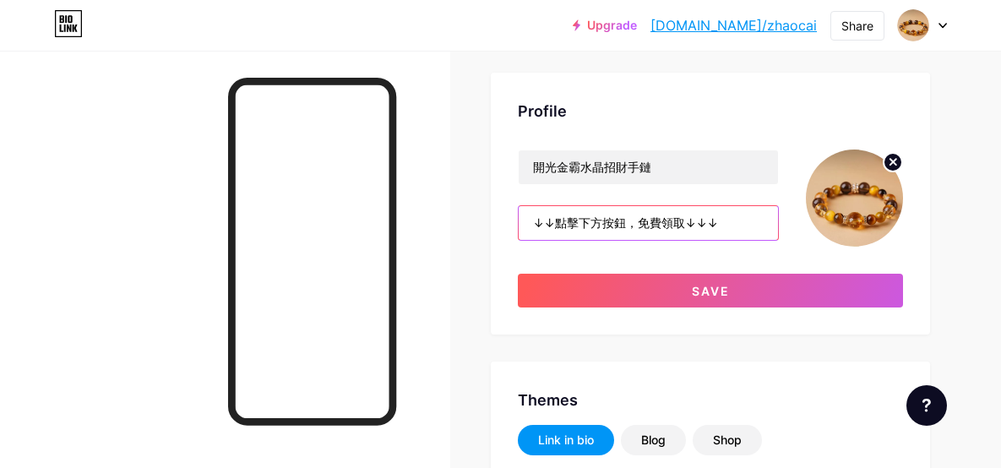
click at [748, 219] on input "↓↓點擊下方按鈕，免費領取↓↓↓" at bounding box center [648, 223] width 259 height 34
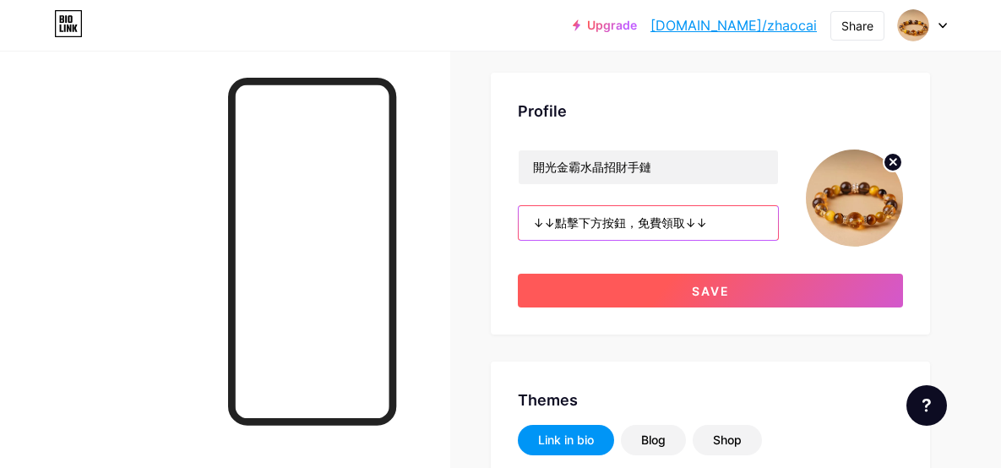
type input "↓↓點擊下方按鈕，免費領取↓↓"
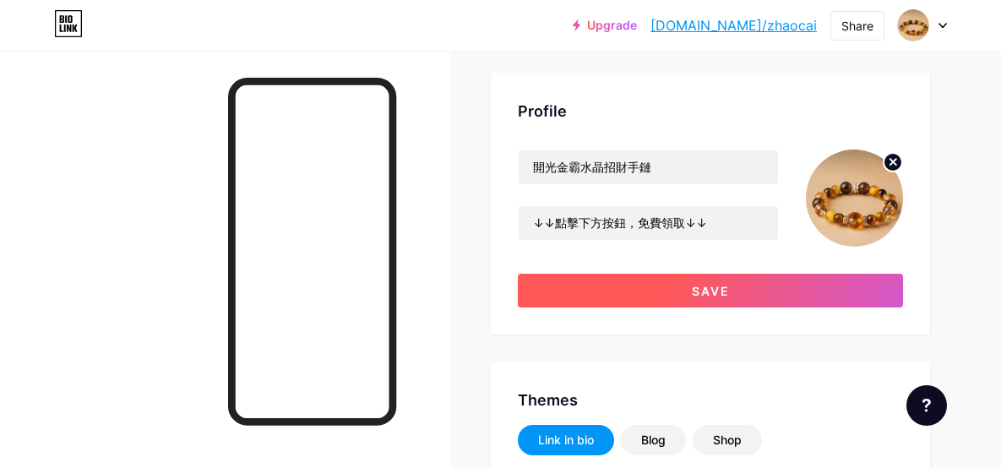
click at [737, 281] on button "Save" at bounding box center [710, 291] width 385 height 34
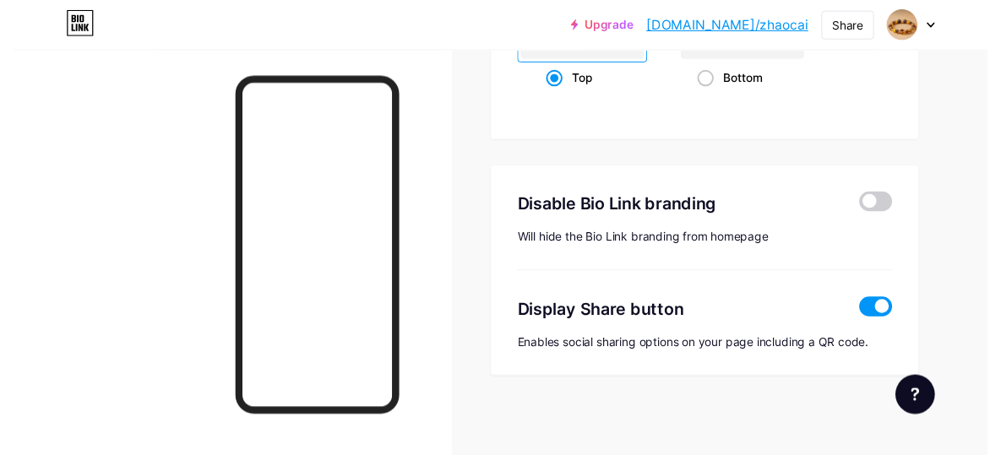
scroll to position [0, 0]
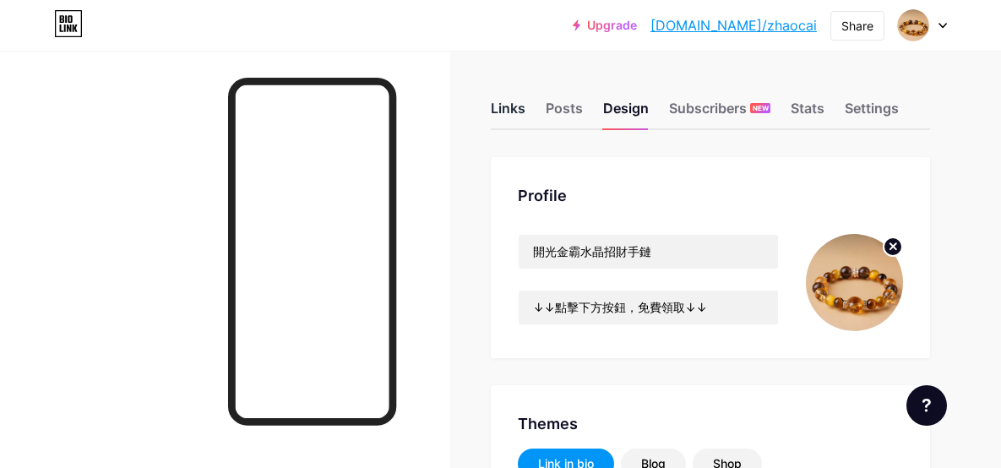
click at [521, 108] on div "Links" at bounding box center [508, 113] width 35 height 30
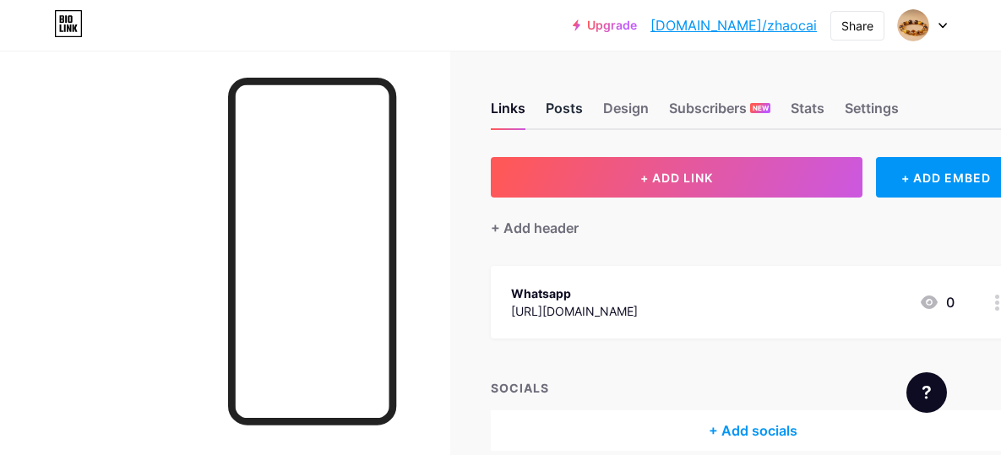
click at [580, 109] on div "Posts" at bounding box center [564, 113] width 37 height 30
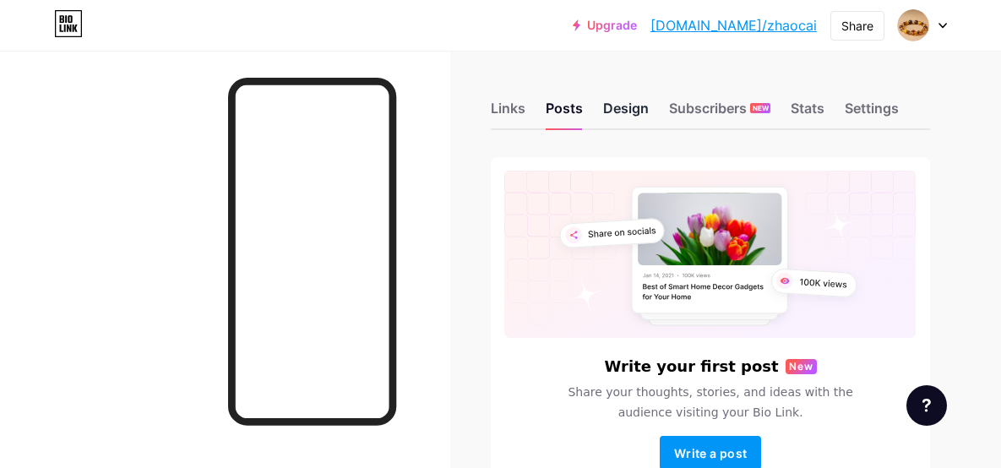
click at [641, 109] on div "Design" at bounding box center [626, 113] width 46 height 30
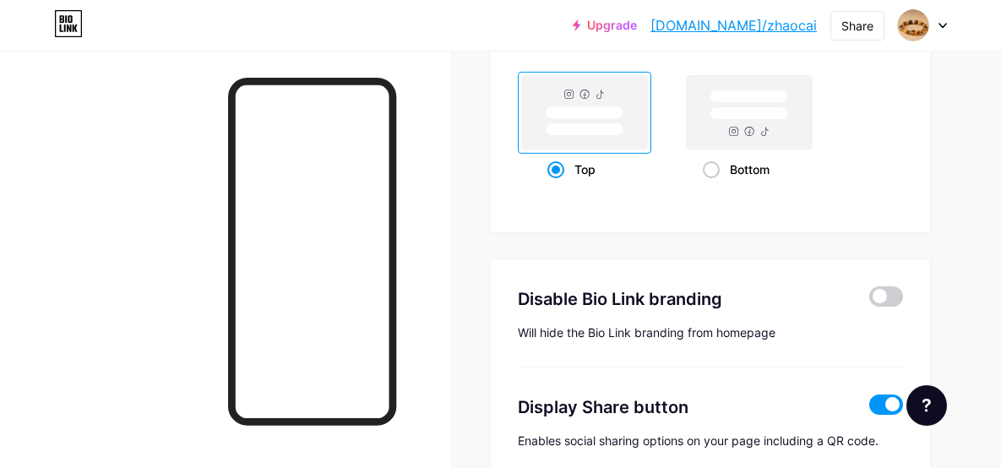
scroll to position [2337, 0]
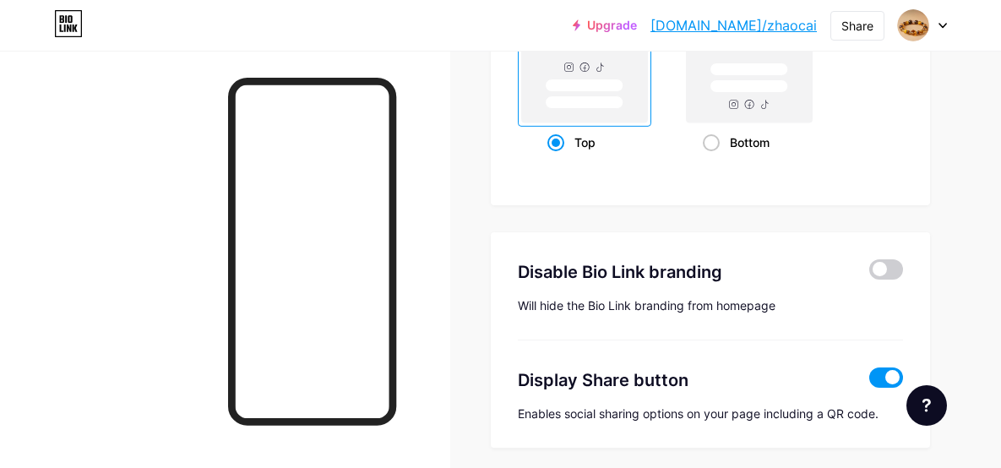
click at [874, 276] on label at bounding box center [886, 269] width 34 height 20
click at [869, 274] on input "checkbox" at bounding box center [869, 274] width 0 height 0
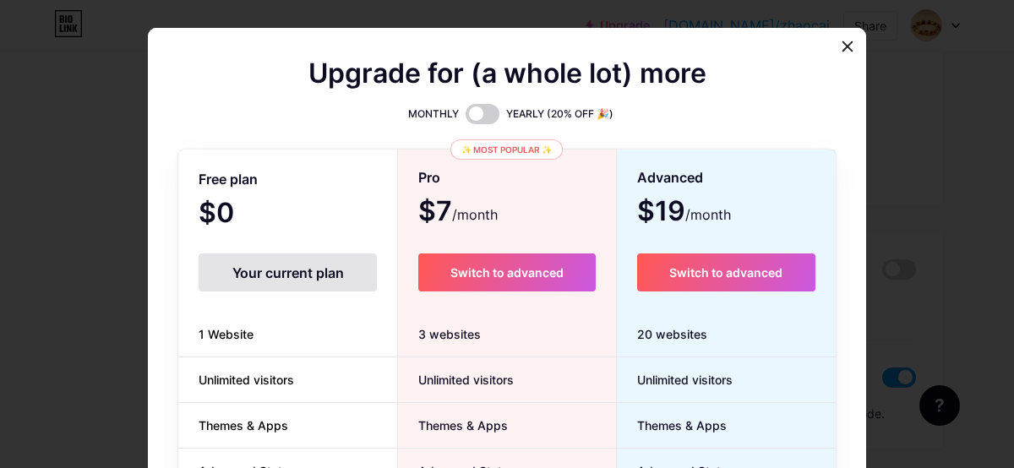
click at [880, 275] on div at bounding box center [507, 234] width 1014 height 468
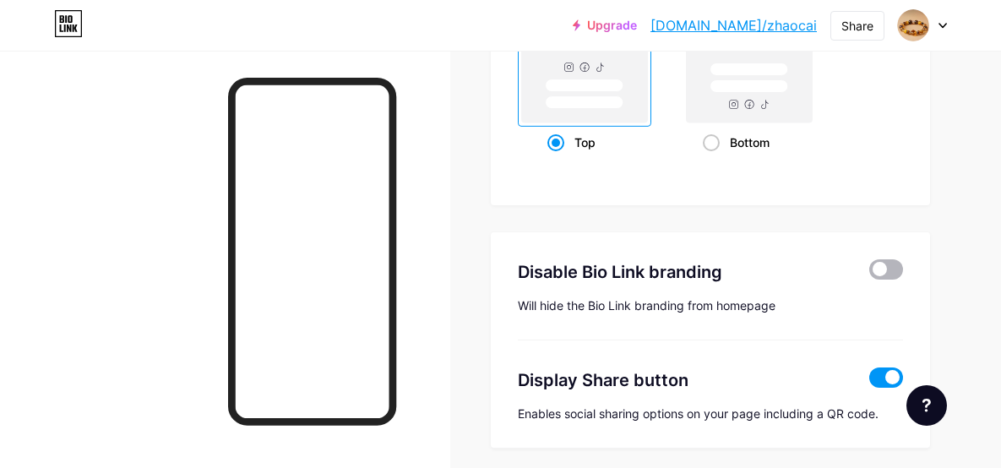
click at [880, 275] on span at bounding box center [886, 269] width 34 height 20
click at [869, 274] on input "checkbox" at bounding box center [869, 274] width 0 height 0
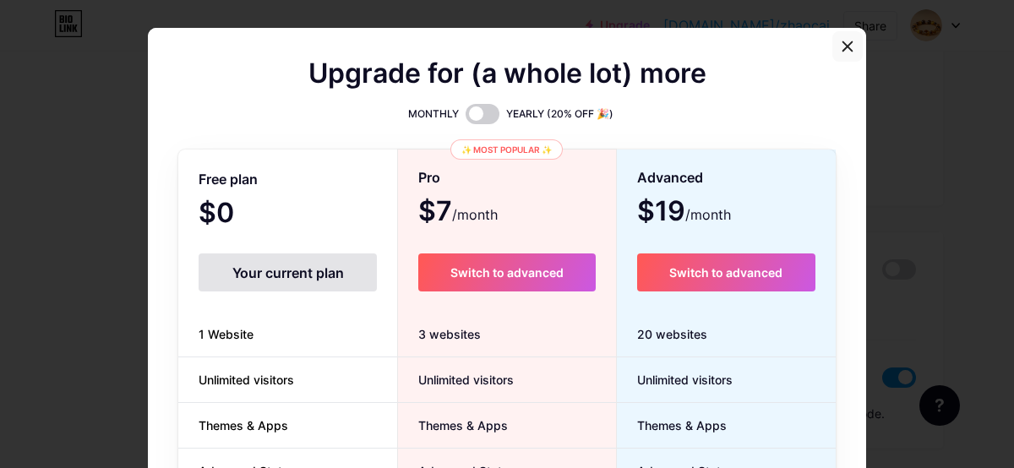
click at [841, 52] on icon at bounding box center [848, 47] width 14 height 14
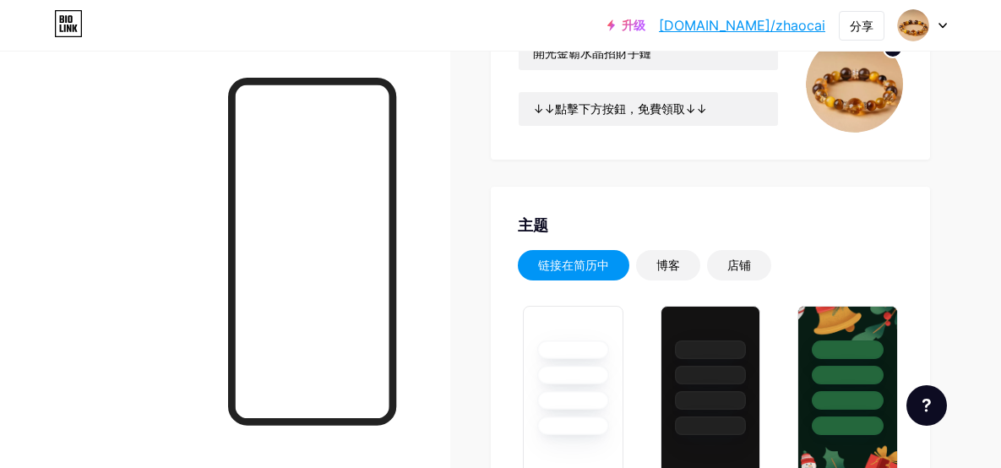
scroll to position [175, 0]
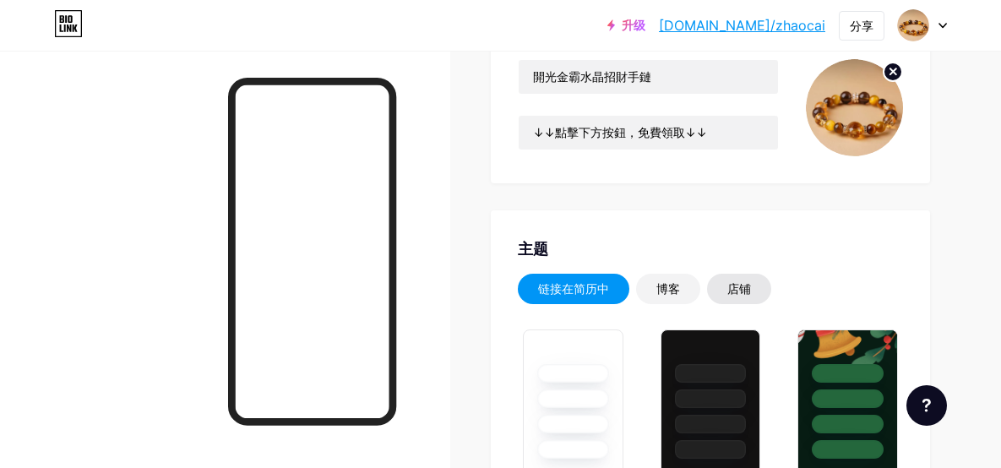
click at [747, 283] on font "店铺" at bounding box center [739, 288] width 24 height 14
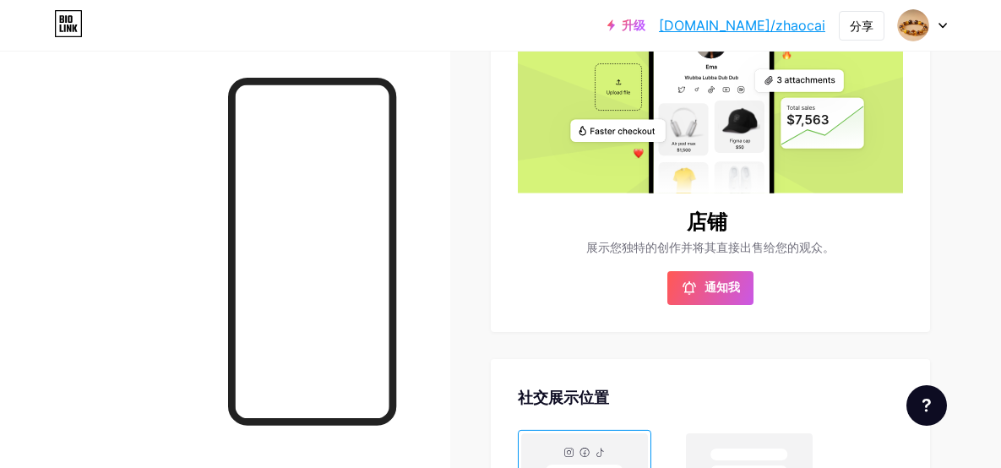
scroll to position [428, 0]
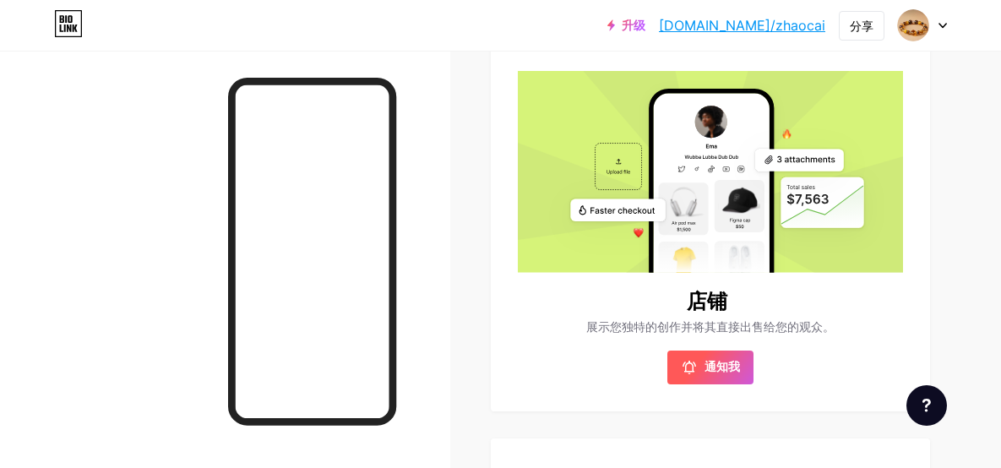
click at [738, 366] on font "通知我" at bounding box center [722, 366] width 35 height 14
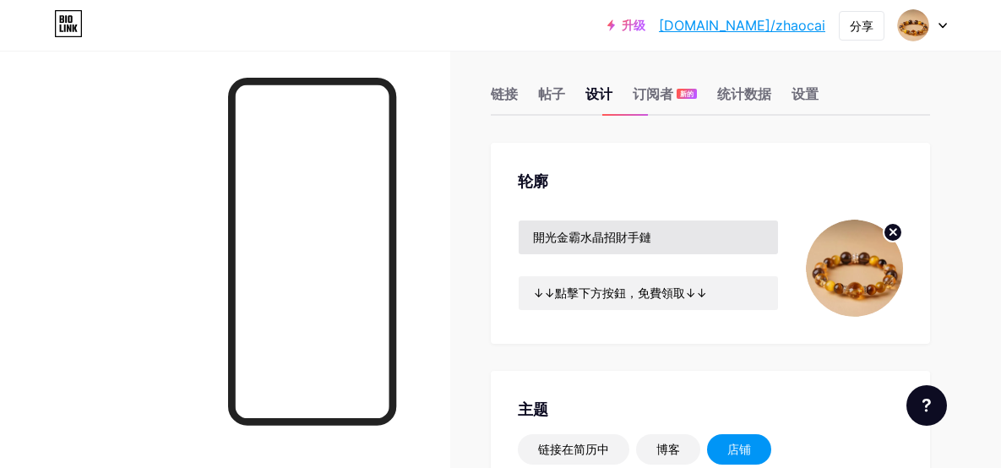
scroll to position [0, 0]
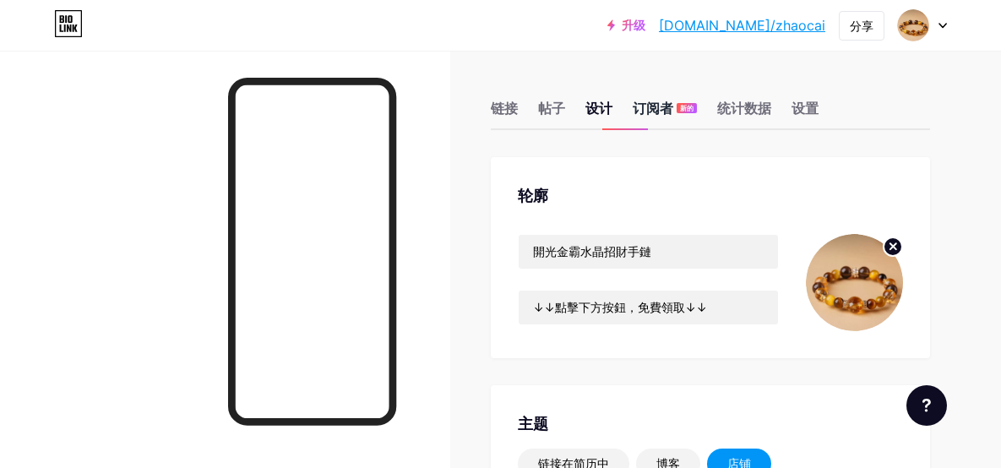
click at [668, 112] on font "订阅者" at bounding box center [653, 108] width 41 height 17
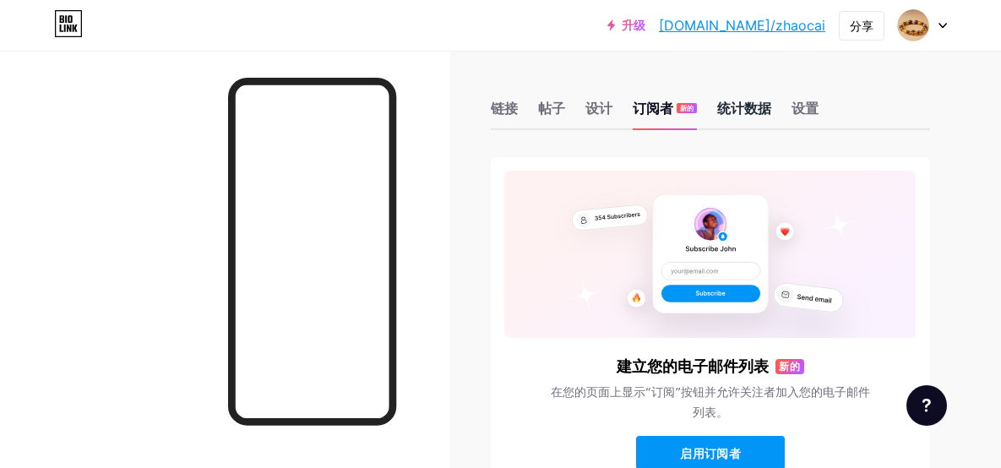
click at [742, 108] on font "统计数据" at bounding box center [744, 108] width 54 height 17
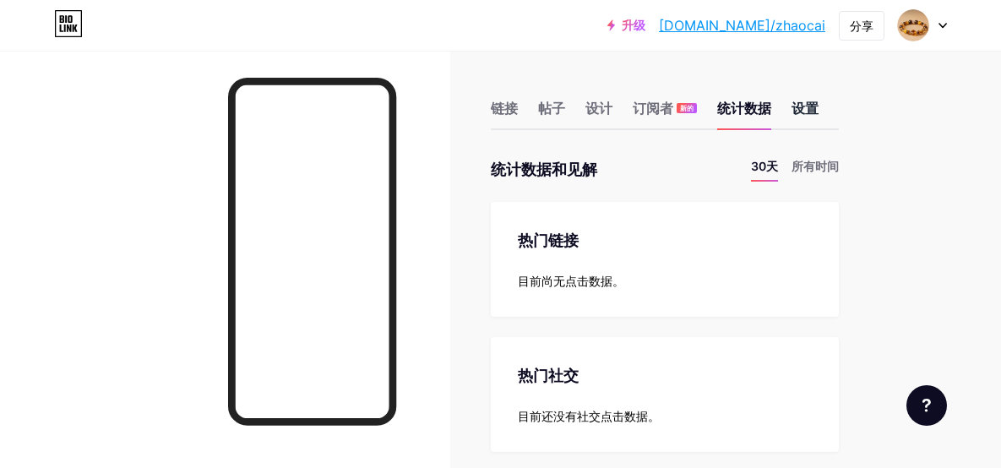
click at [806, 111] on font "设置" at bounding box center [805, 108] width 27 height 17
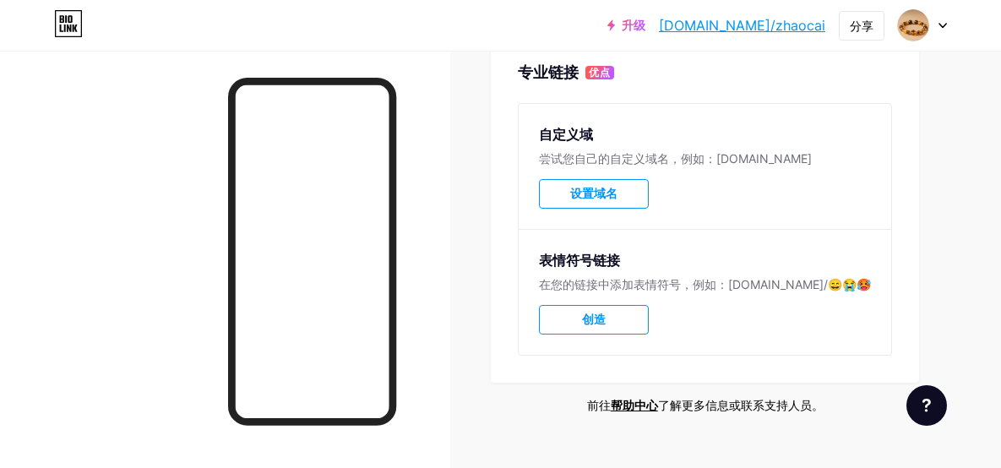
scroll to position [852, 0]
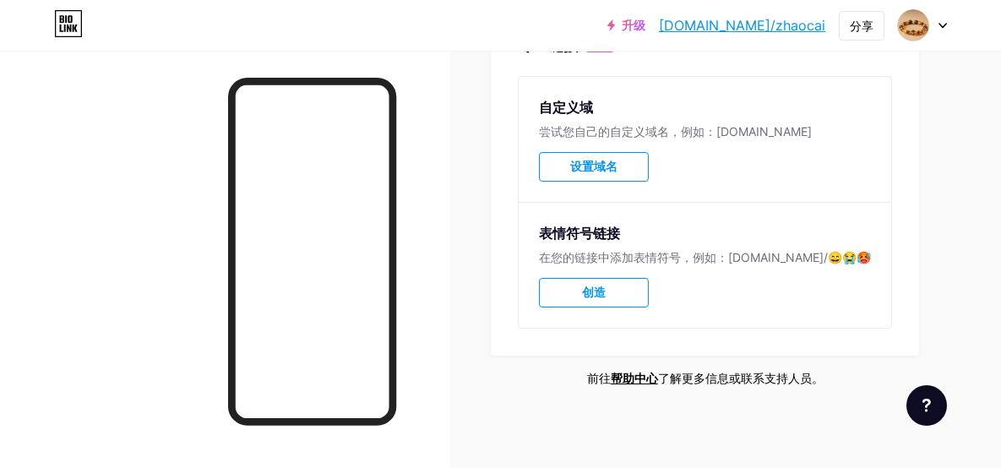
click at [617, 172] on button "设置域名" at bounding box center [594, 167] width 110 height 30
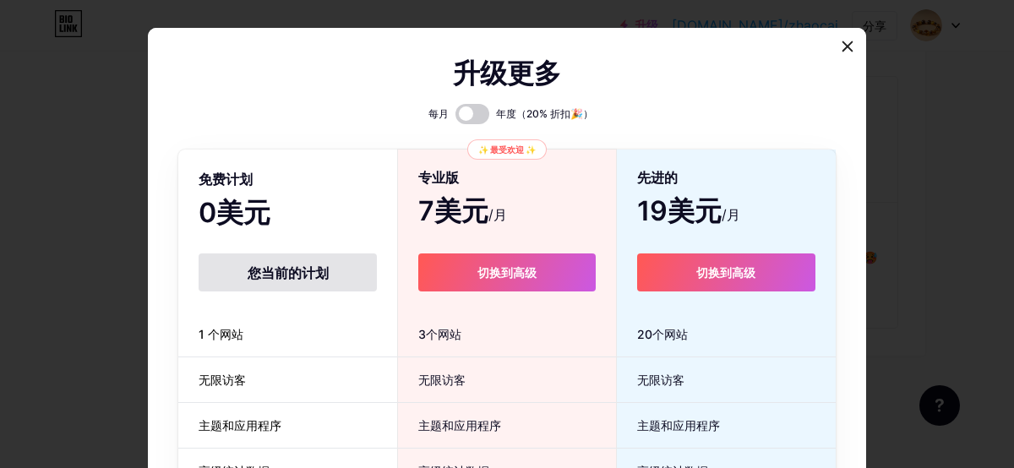
click at [843, 44] on icon at bounding box center [847, 46] width 9 height 9
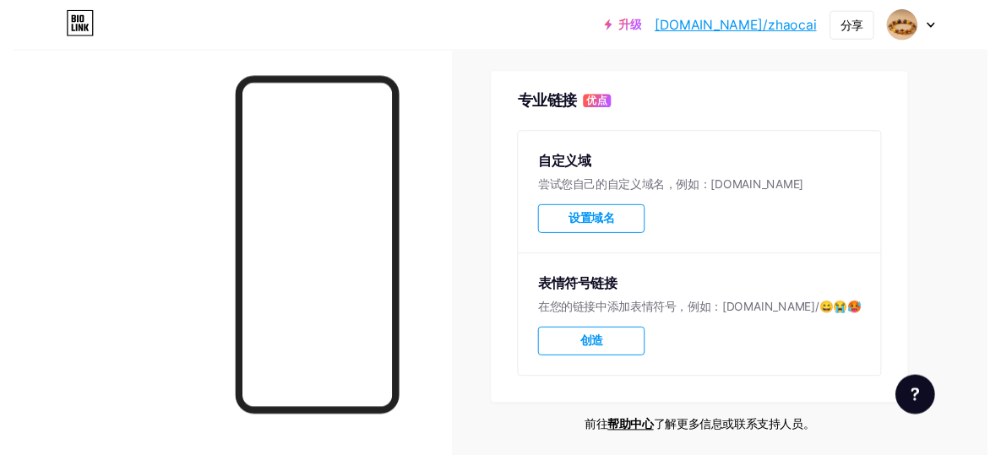
scroll to position [0, 0]
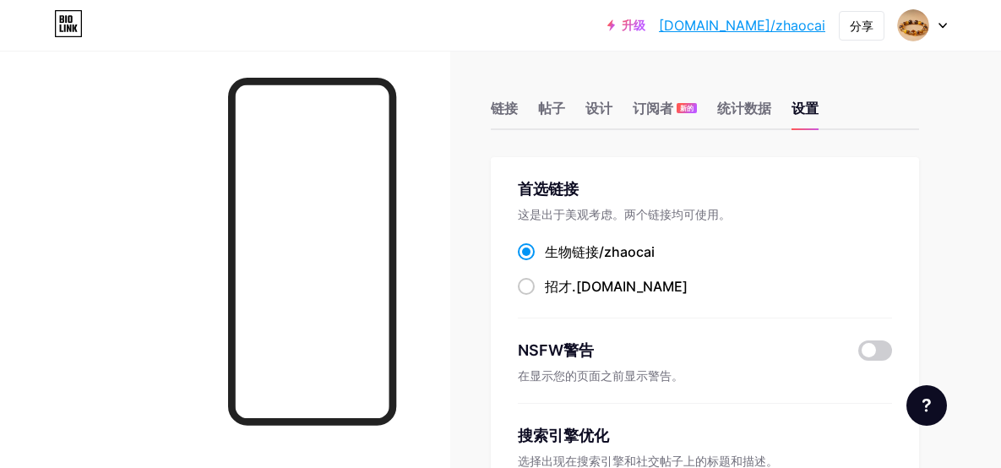
click at [504, 108] on font "链接" at bounding box center [504, 108] width 27 height 17
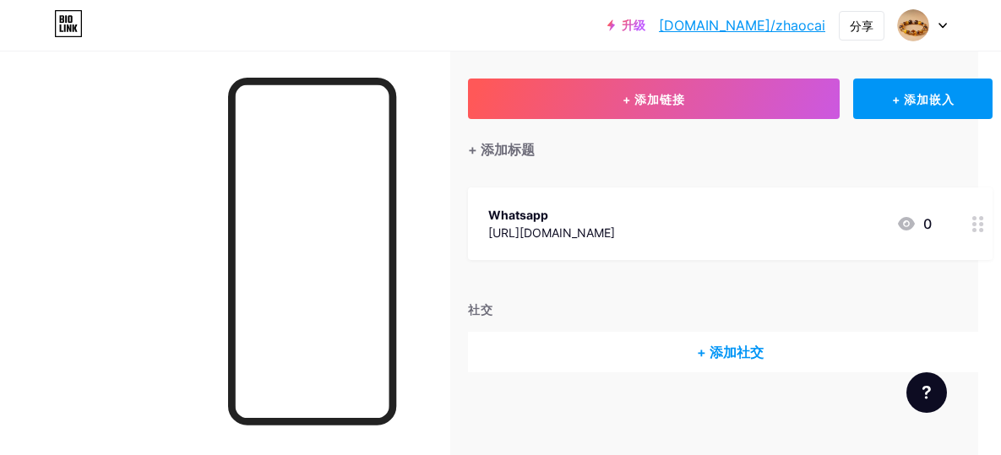
scroll to position [0, 23]
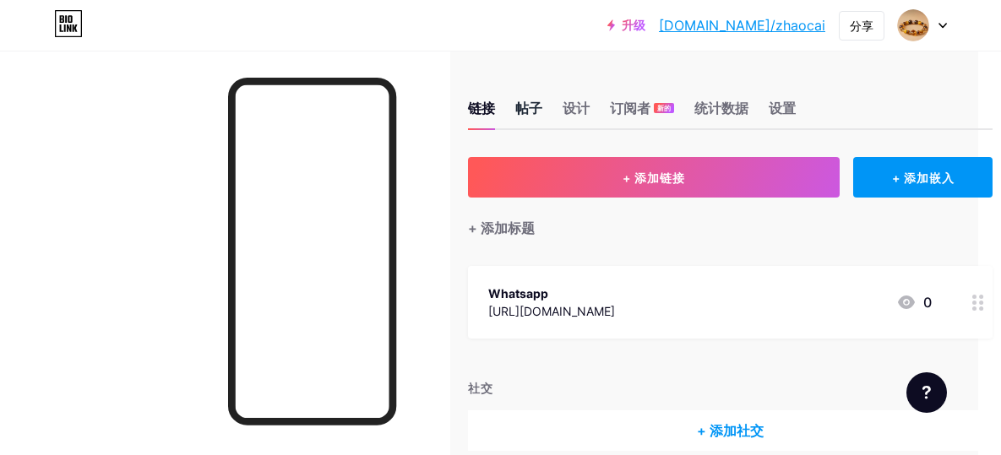
click at [530, 107] on font "帖子" at bounding box center [528, 108] width 27 height 17
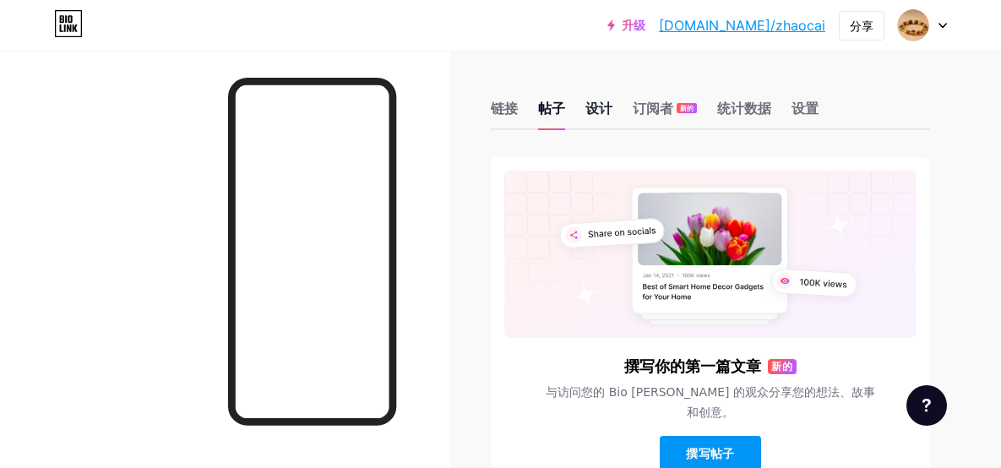
click at [612, 113] on font "设计" at bounding box center [598, 108] width 27 height 17
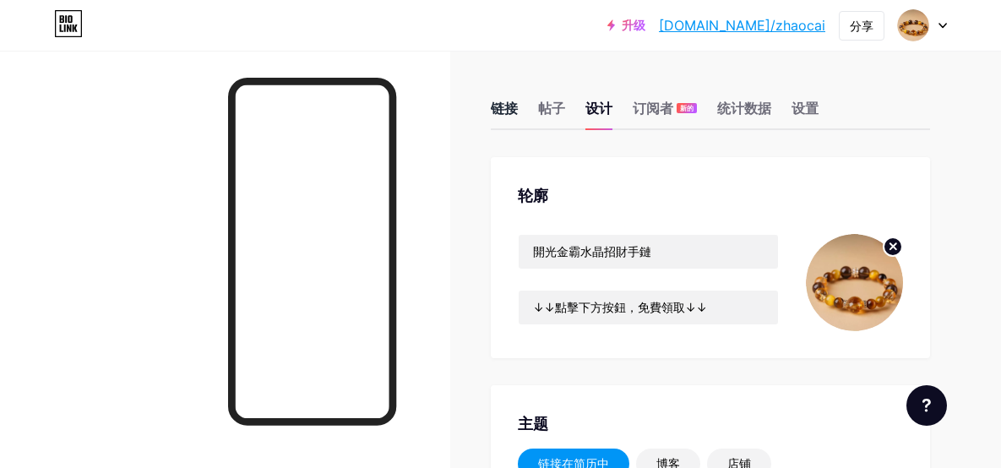
click at [514, 116] on div "链接" at bounding box center [504, 113] width 27 height 30
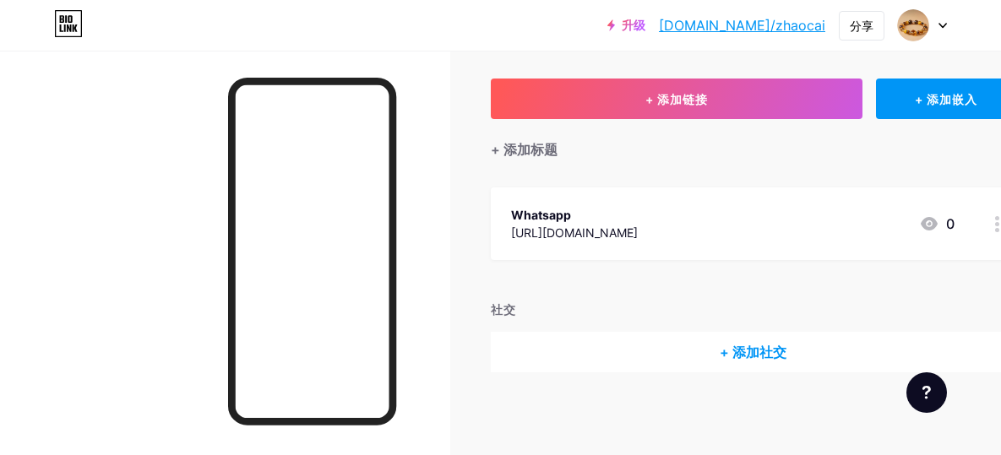
scroll to position [79, 91]
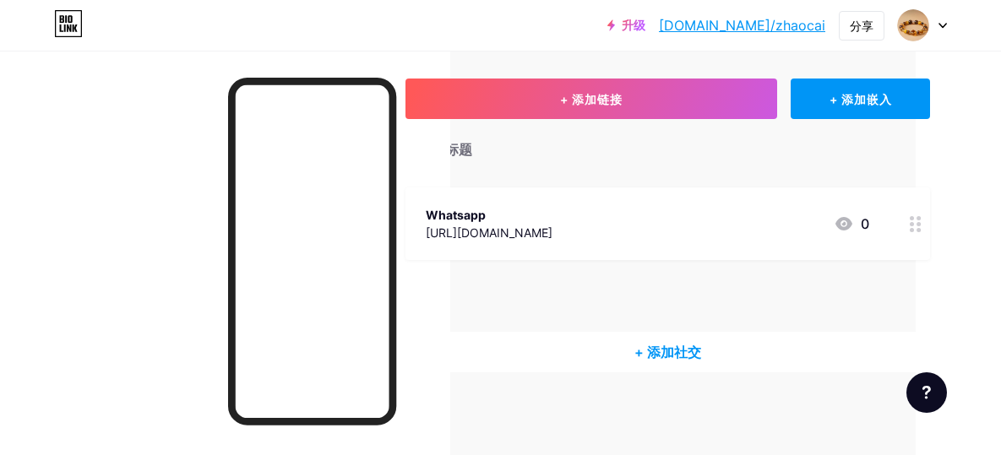
click at [907, 223] on div at bounding box center [915, 224] width 29 height 73
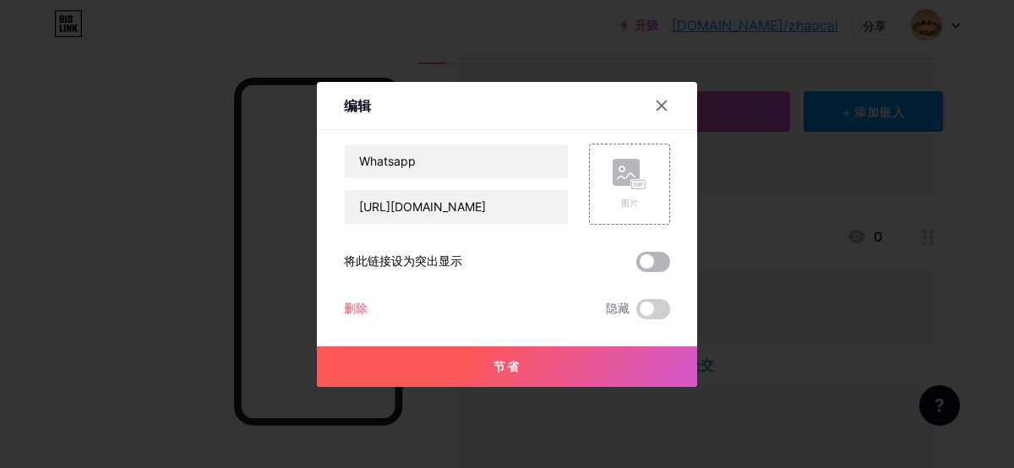
click at [643, 256] on span at bounding box center [653, 262] width 34 height 20
click at [636, 266] on input "checkbox" at bounding box center [636, 266] width 0 height 0
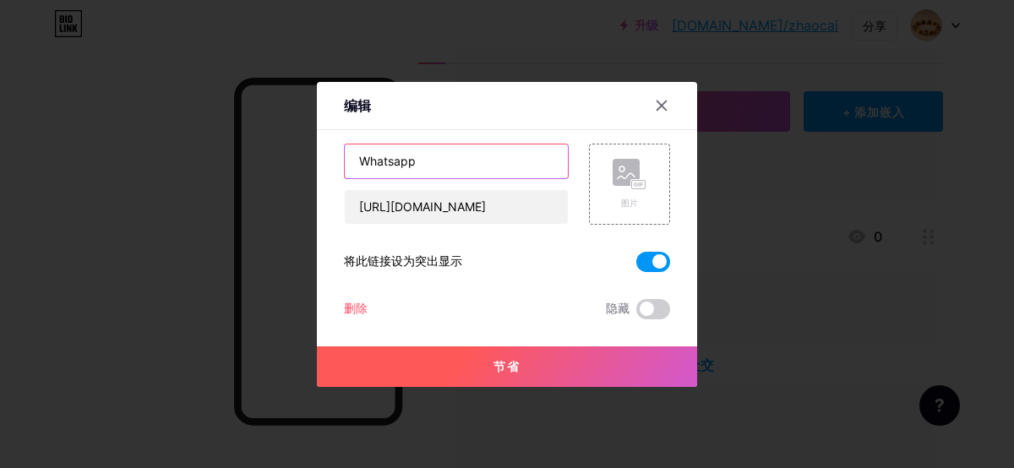
drag, startPoint x: 435, startPoint y: 170, endPoint x: 199, endPoint y: 176, distance: 235.8
click at [199, 175] on div "编辑 内容 YouTube 无需离开您的页面即可播放 YouTube 视频。 添加 Vimeo 无需离开您的页面即可播放 Vimeo 视频。 添加 抖音 增加…" at bounding box center [507, 234] width 1014 height 468
type input "龙"
click at [387, 162] on input "text" at bounding box center [456, 161] width 223 height 34
paste input "領取"
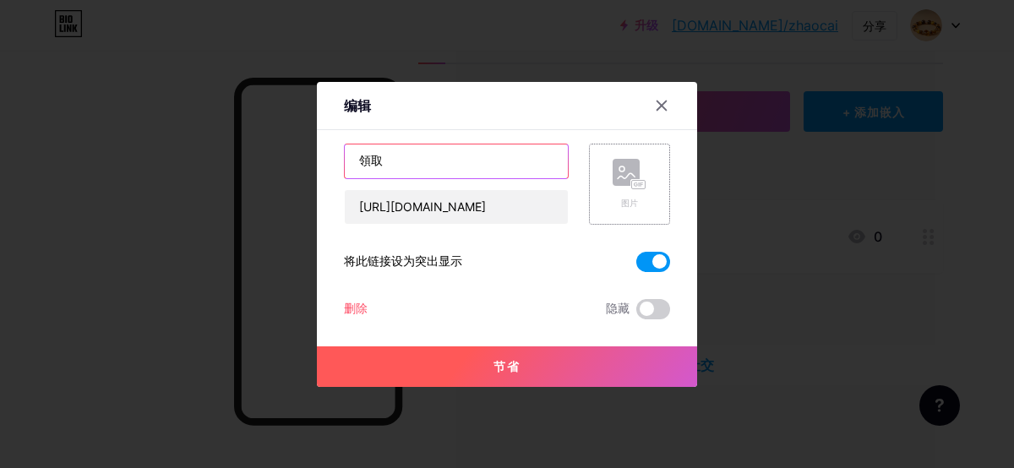
type input "領取"
click at [618, 192] on div "图片" at bounding box center [630, 184] width 34 height 51
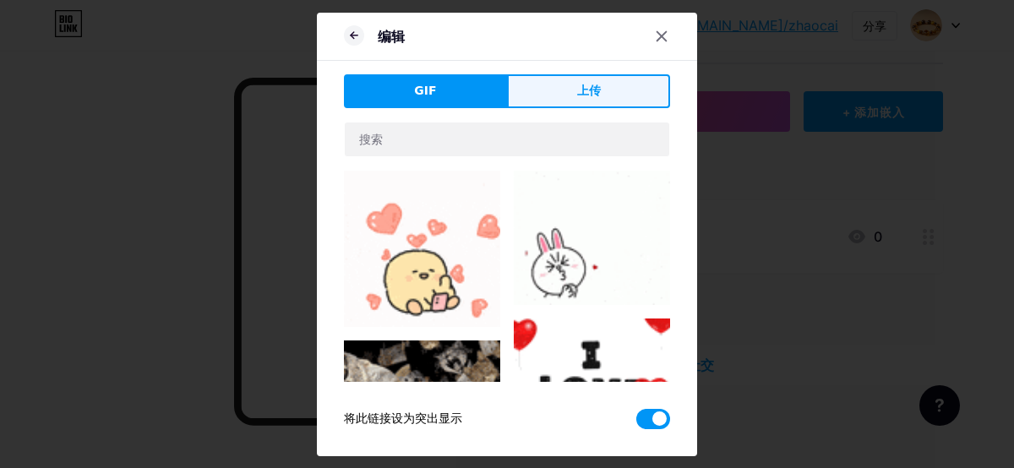
click at [585, 90] on font "上传" at bounding box center [589, 91] width 24 height 14
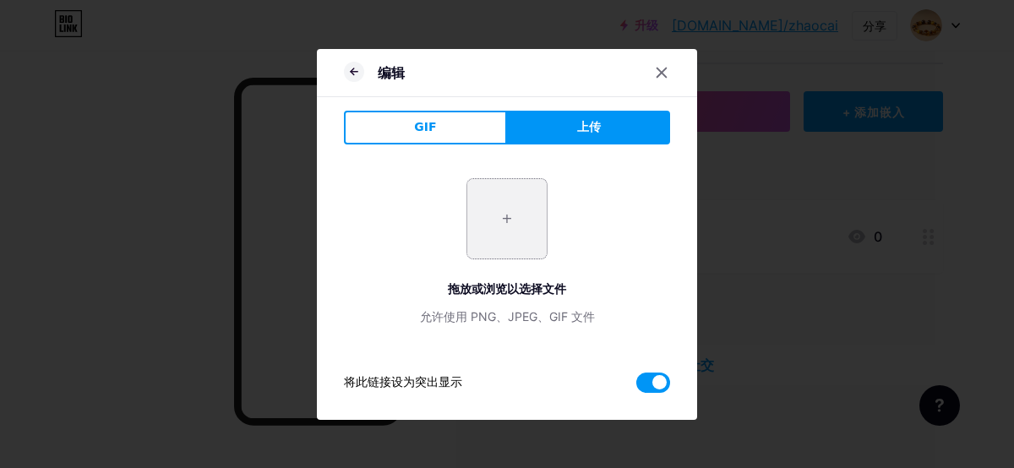
click at [526, 211] on input "file" at bounding box center [506, 218] width 79 height 79
type input "C:\fakepath\金霸手链.jpg"
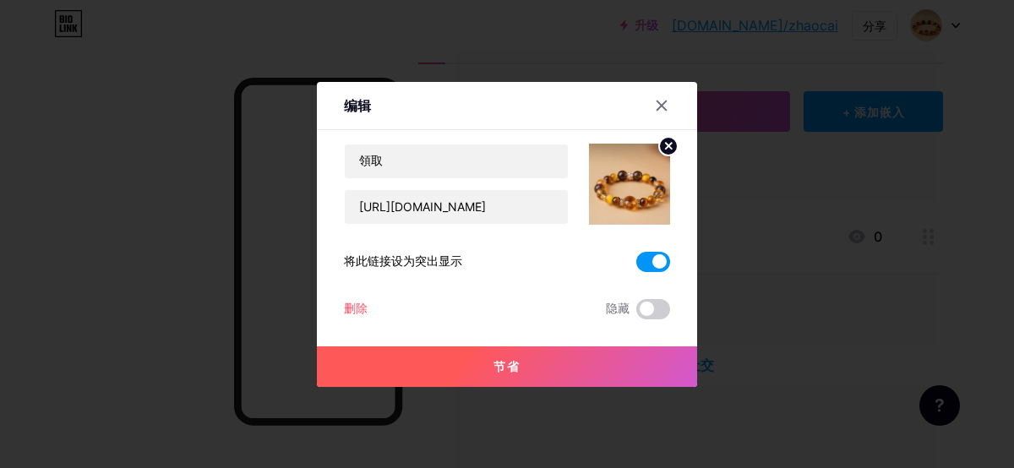
click at [520, 362] on button "节省" at bounding box center [507, 366] width 380 height 41
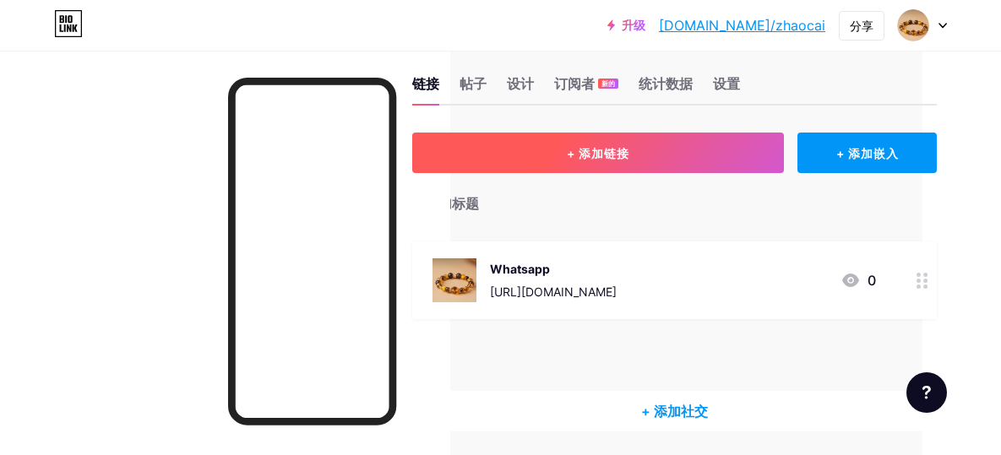
scroll to position [0, 79]
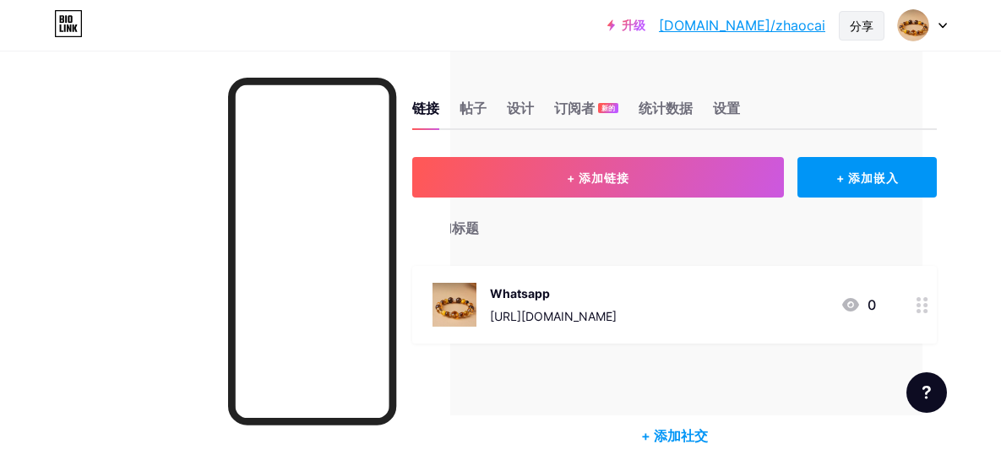
click at [867, 19] on font "分享" at bounding box center [862, 26] width 24 height 14
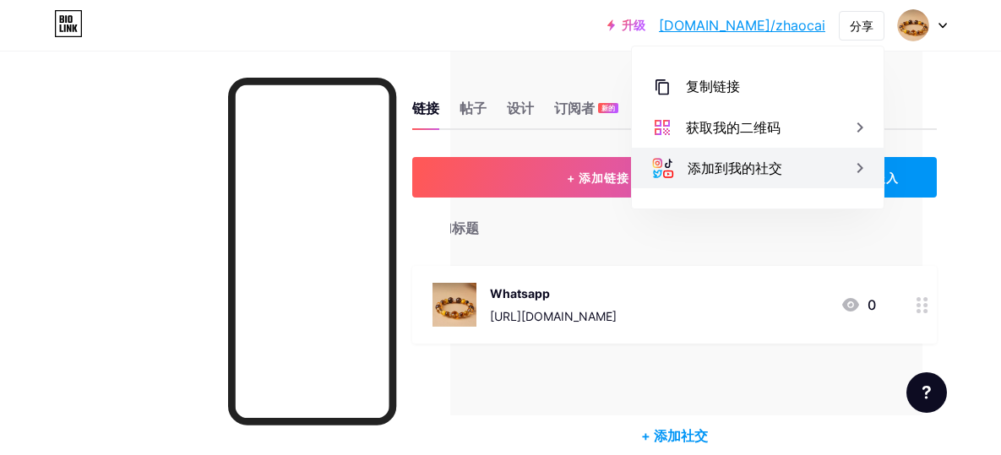
click at [732, 170] on font "添加到我的社交" at bounding box center [735, 168] width 95 height 17
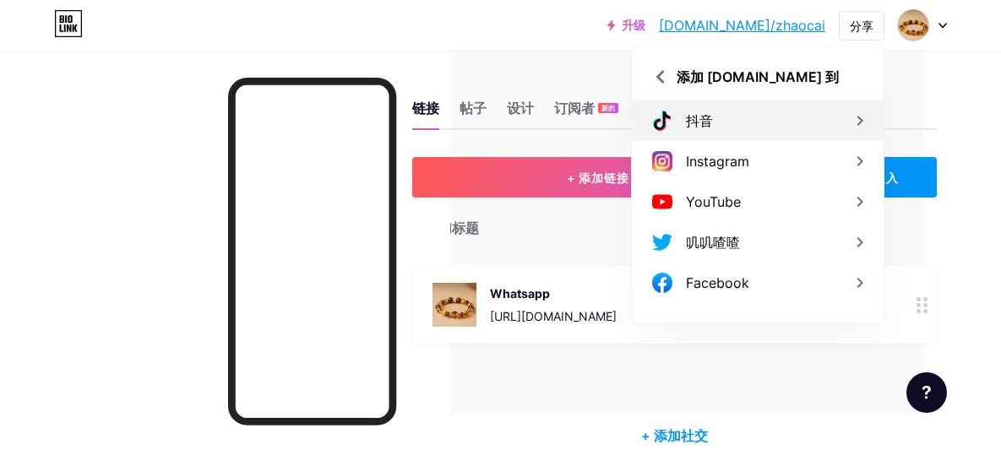
click at [754, 133] on div "抖音" at bounding box center [758, 121] width 252 height 41
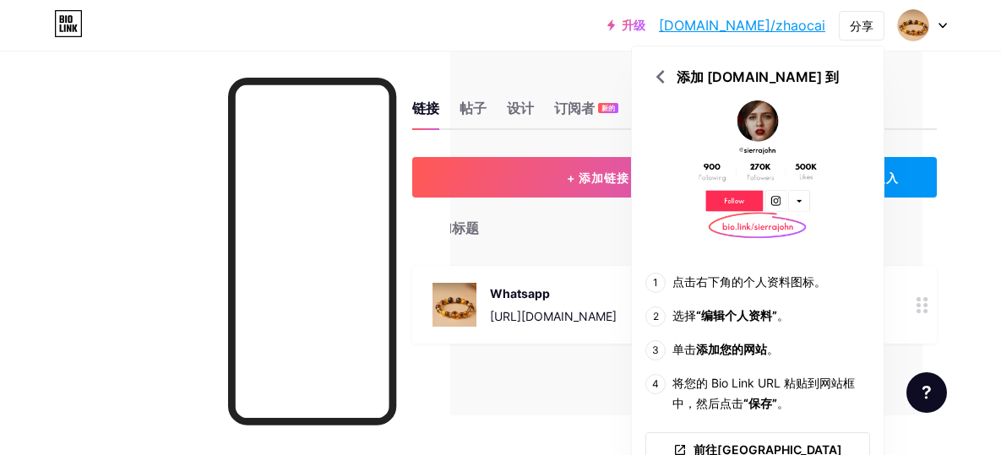
click at [955, 87] on div "链接 帖子 设计 订阅者 新的 统计数据 设置 + 添加链接 + 添加嵌入 + 添加标题 Whatsapp [URL][DOMAIN_NAME] 0 社交 +…" at bounding box center [464, 296] width 1086 height 490
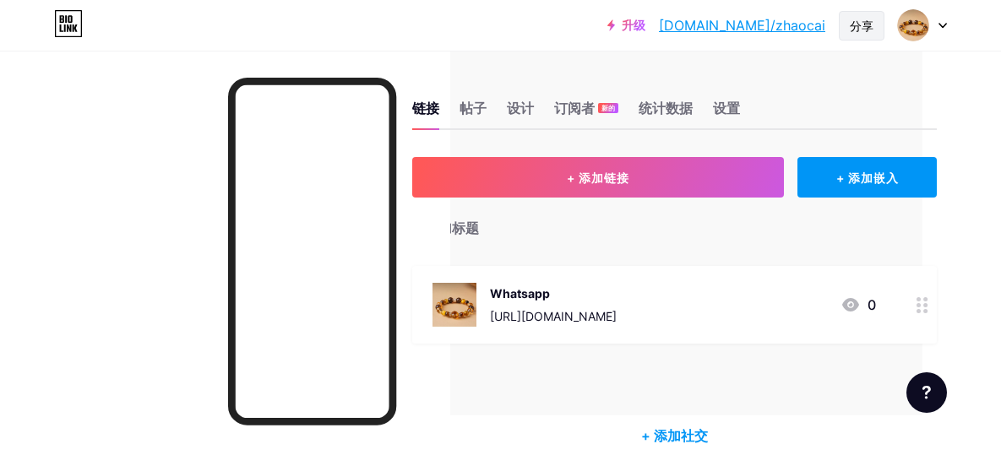
click at [858, 24] on font "分享" at bounding box center [862, 26] width 24 height 14
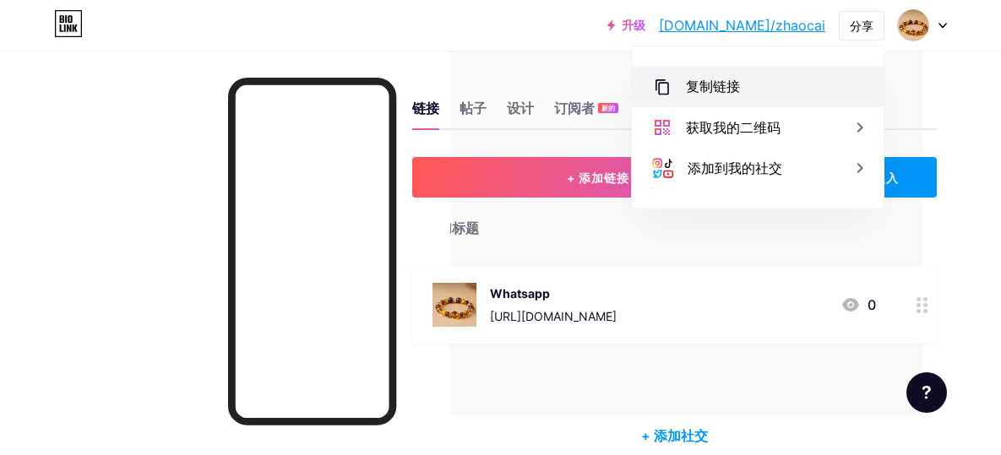
click at [751, 92] on div "复制链接" at bounding box center [758, 87] width 252 height 41
